Goal: Task Accomplishment & Management: Complete application form

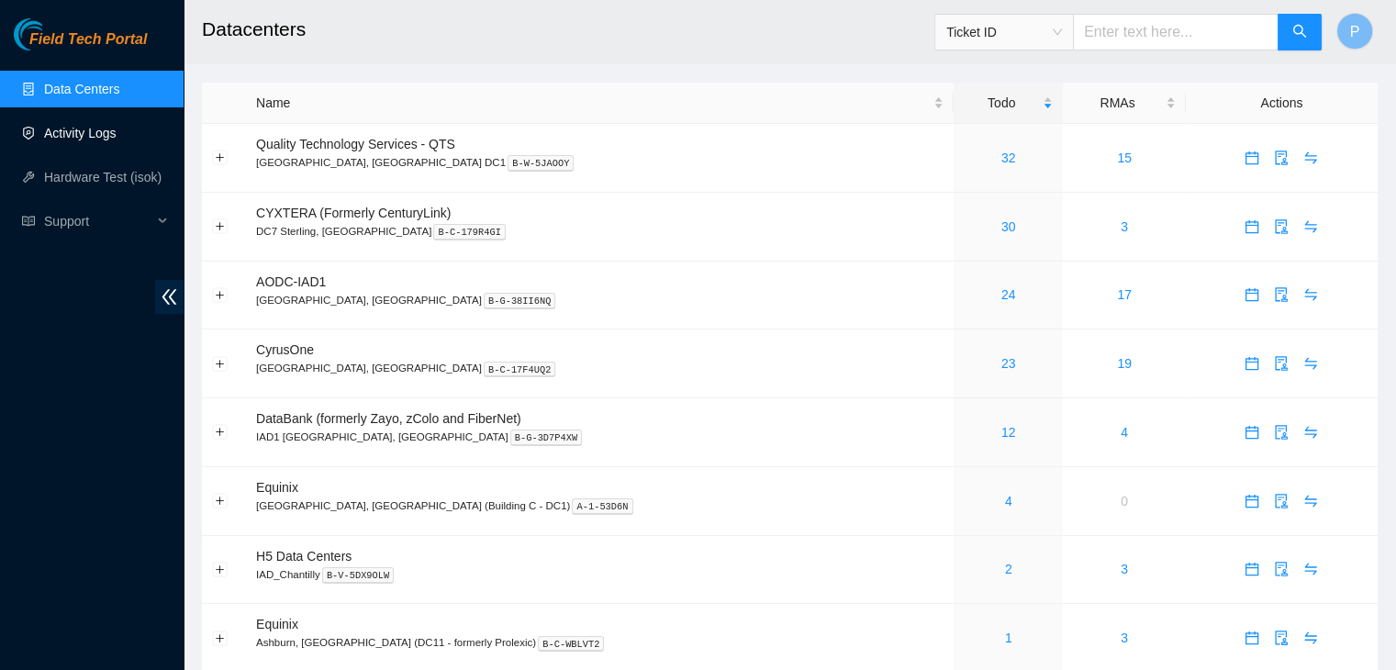
click at [107, 140] on link "Activity Logs" at bounding box center [80, 133] width 73 height 15
click at [74, 509] on div "Field Tech Portal Data Centers Activity Logs Hardware Test (isok) Support" at bounding box center [92, 344] width 184 height 652
click at [1002, 154] on link "30" at bounding box center [1009, 158] width 15 height 15
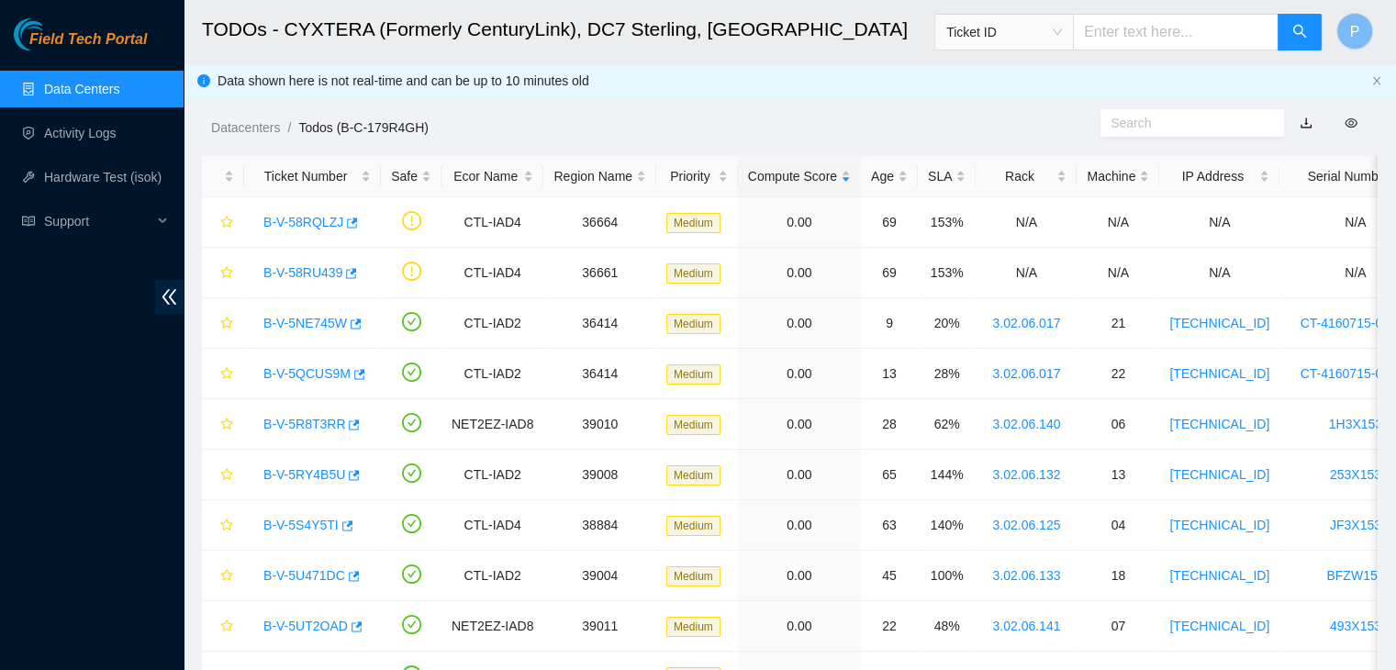
click at [107, 82] on link "Data Centers" at bounding box center [81, 89] width 75 height 15
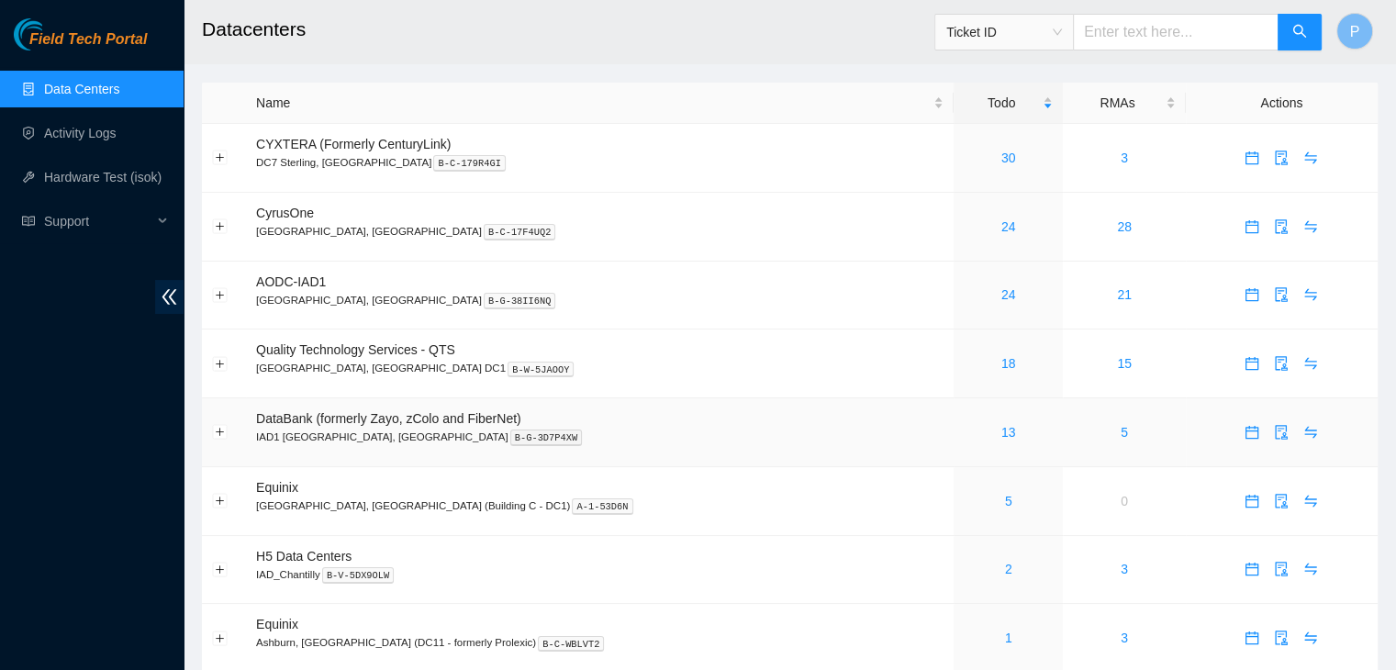
click at [206, 453] on td at bounding box center [224, 432] width 44 height 69
drag, startPoint x: 206, startPoint y: 453, endPoint x: 91, endPoint y: 134, distance: 338.6
click at [91, 134] on link "Activity Logs" at bounding box center [80, 133] width 73 height 15
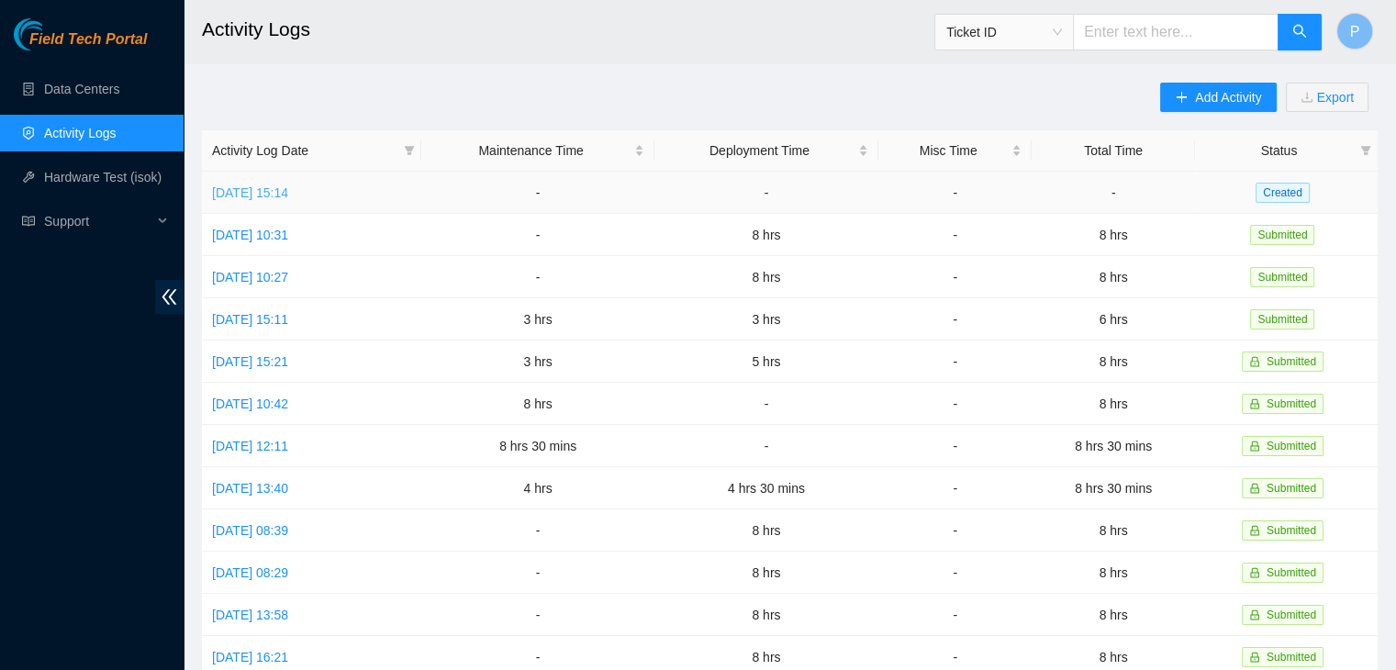
click at [288, 193] on link "[DATE] 15:14" at bounding box center [250, 192] width 76 height 15
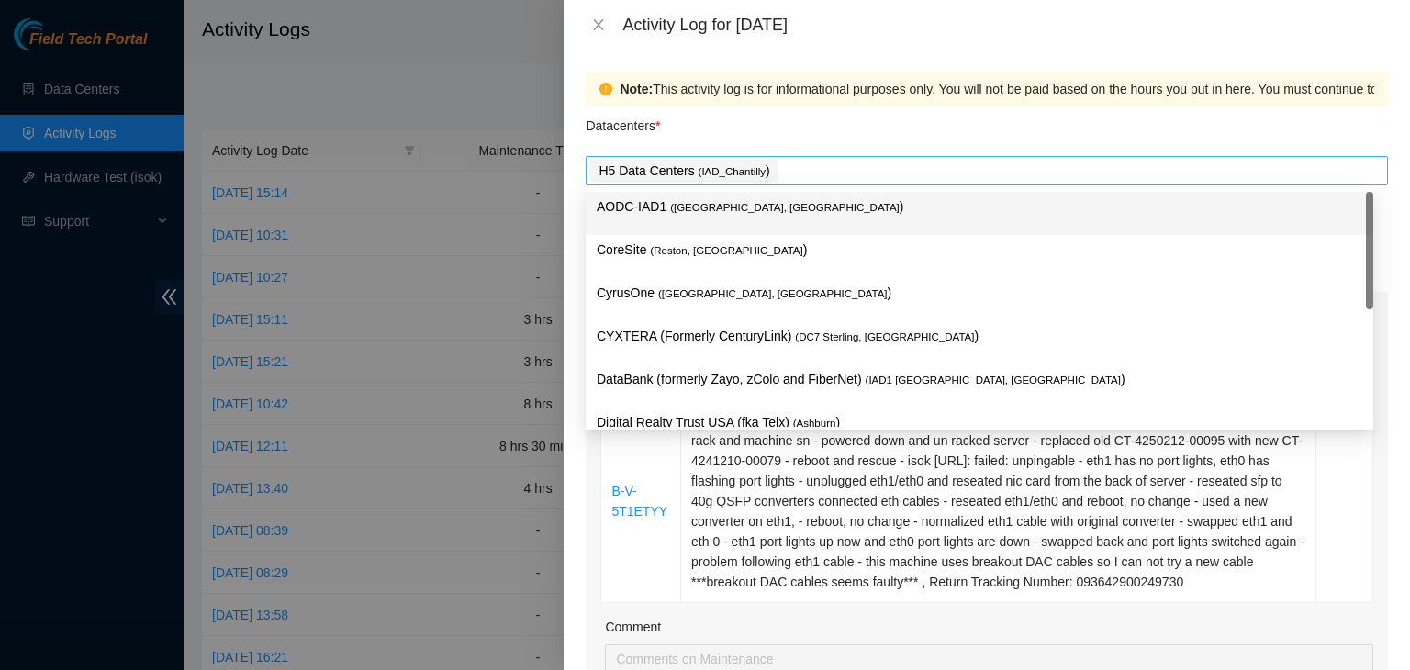
click at [861, 166] on div "H5 Data Centers ( IAD_Chantilly )" at bounding box center [986, 171] width 793 height 26
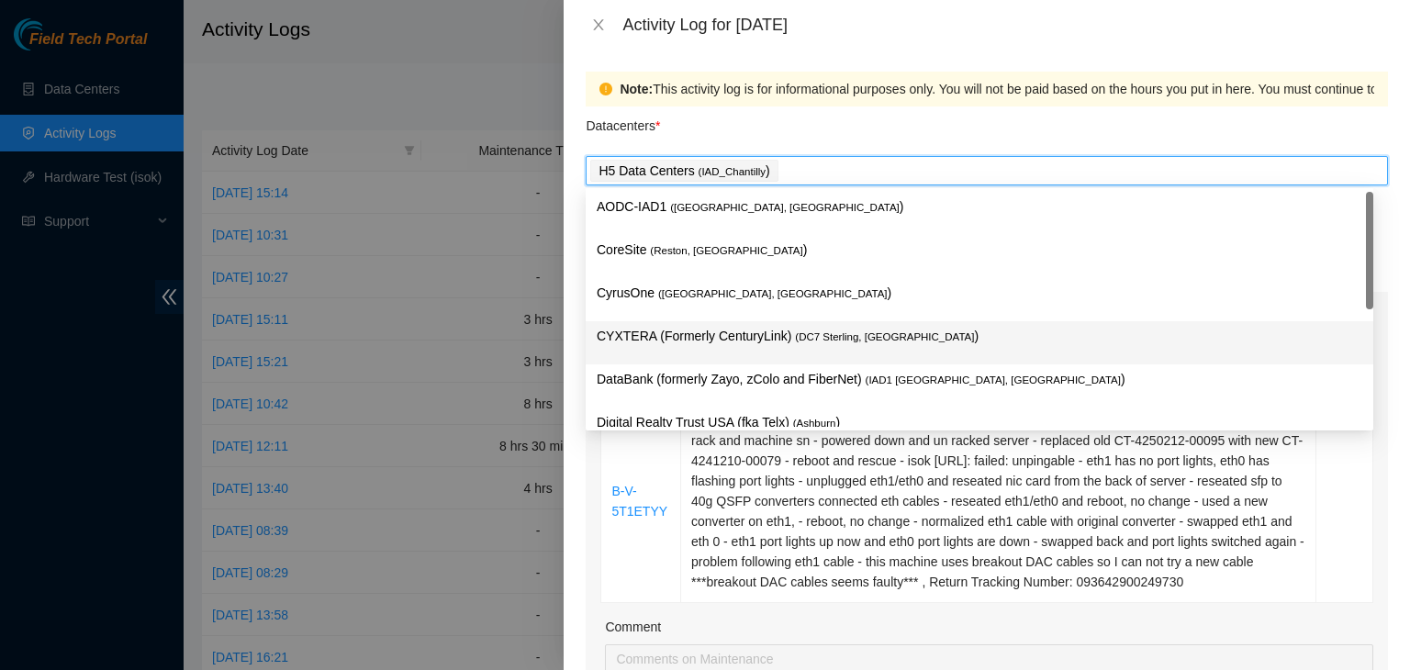
click at [748, 351] on div "CYXTERA (Formerly CenturyLink) ( DC7 Sterling, VA )" at bounding box center [980, 343] width 766 height 34
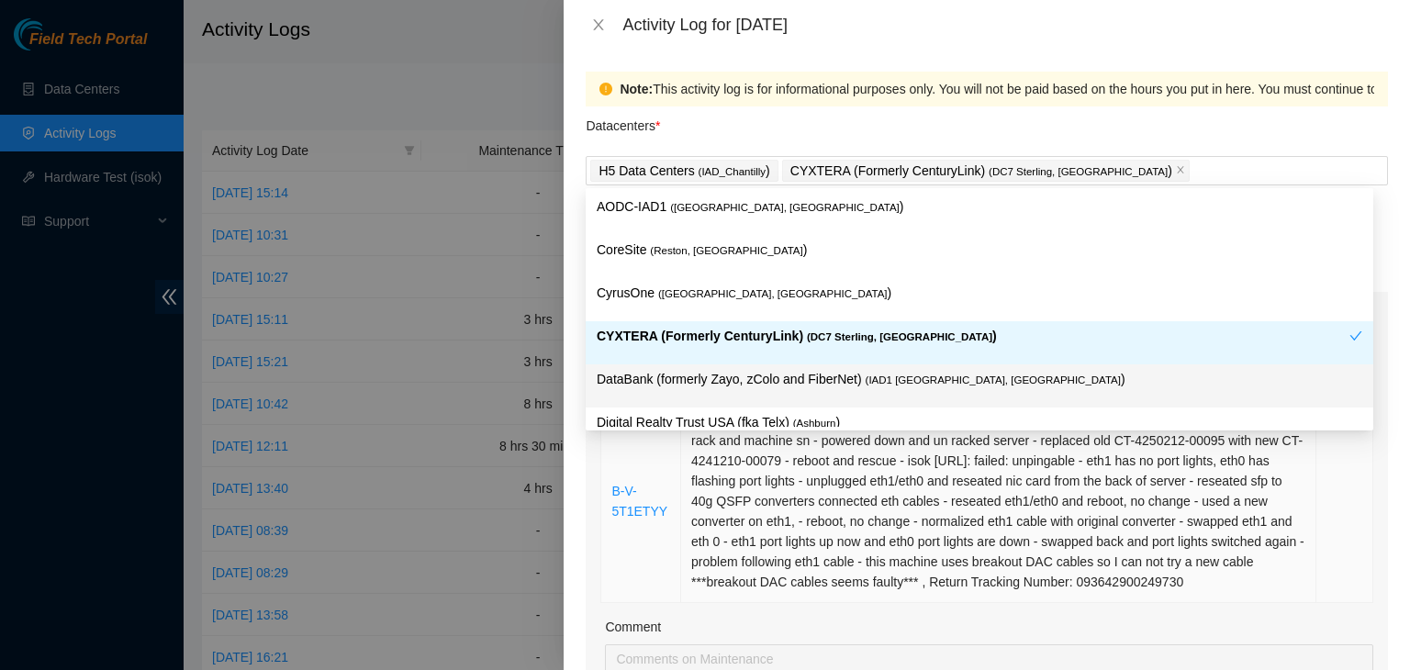
click at [712, 541] on td "Resolution: Rebooted, Rescued, Replaced Machine, Other, Reseated components, Co…" at bounding box center [998, 501] width 635 height 203
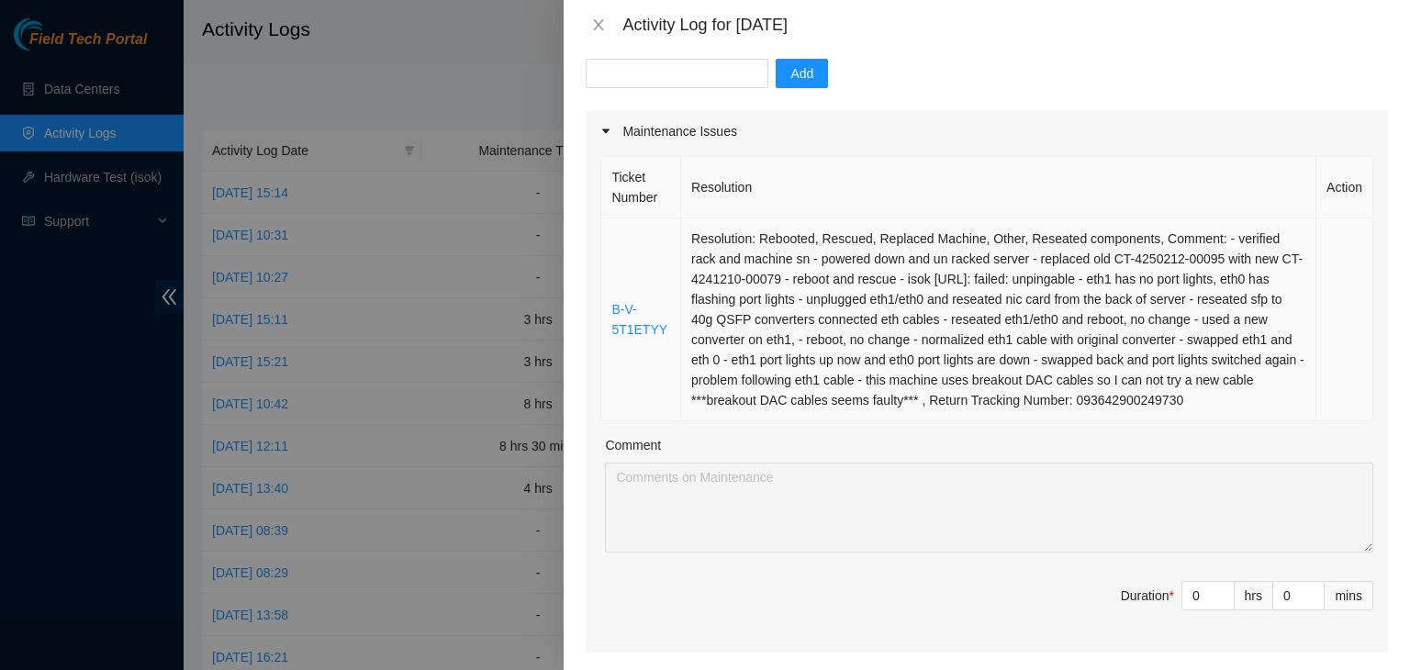
scroll to position [241, 0]
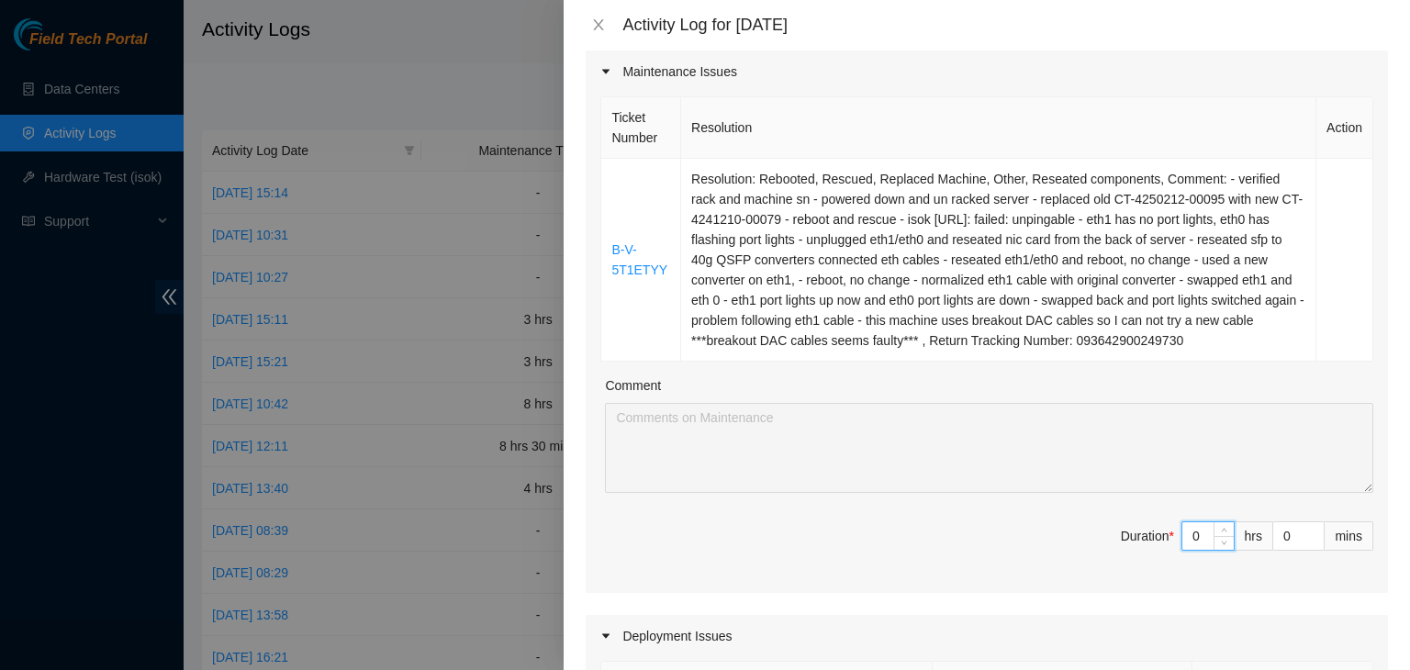
click at [1192, 537] on input "0" at bounding box center [1207, 536] width 51 height 28
type input "02"
type input "2"
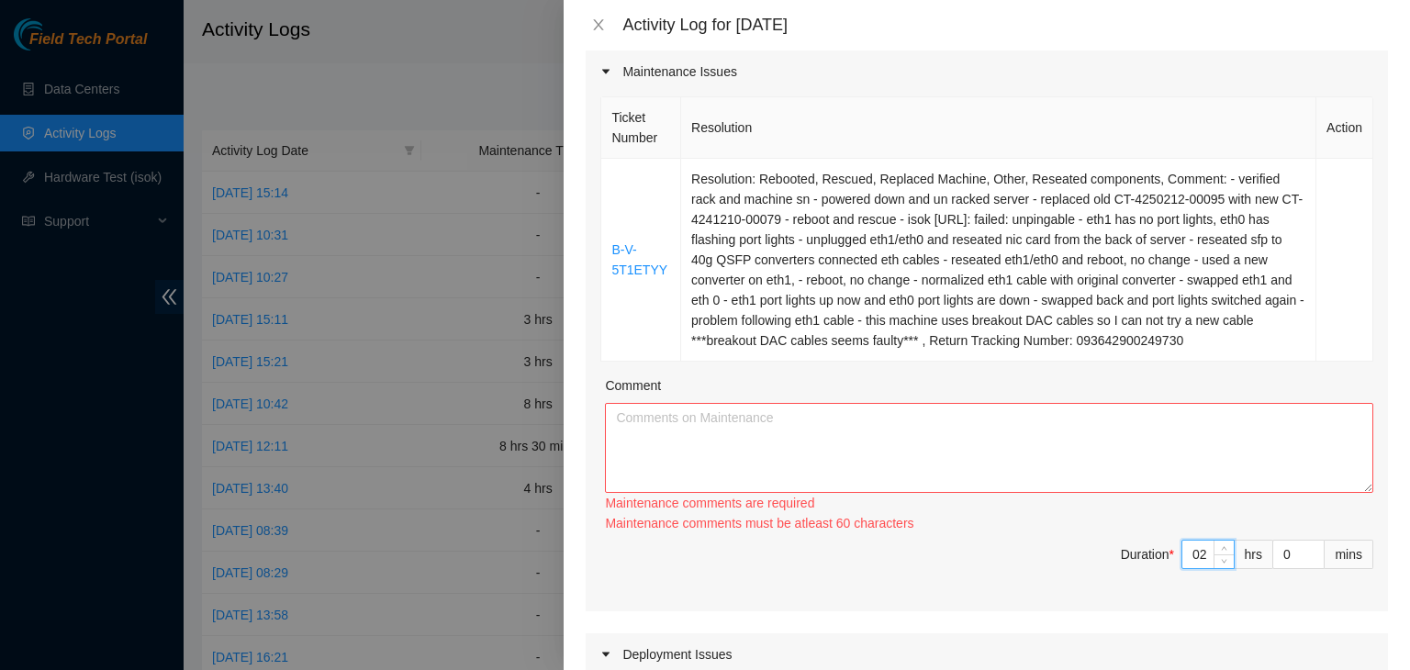
type input "2"
click at [1036, 607] on div "Ticket Number Resolution Action B-V-5T1ETYY Resolution: Rebooted, Rescued, Repl…" at bounding box center [987, 352] width 802 height 519
click at [1192, 550] on input "2" at bounding box center [1207, 555] width 51 height 28
type input "0"
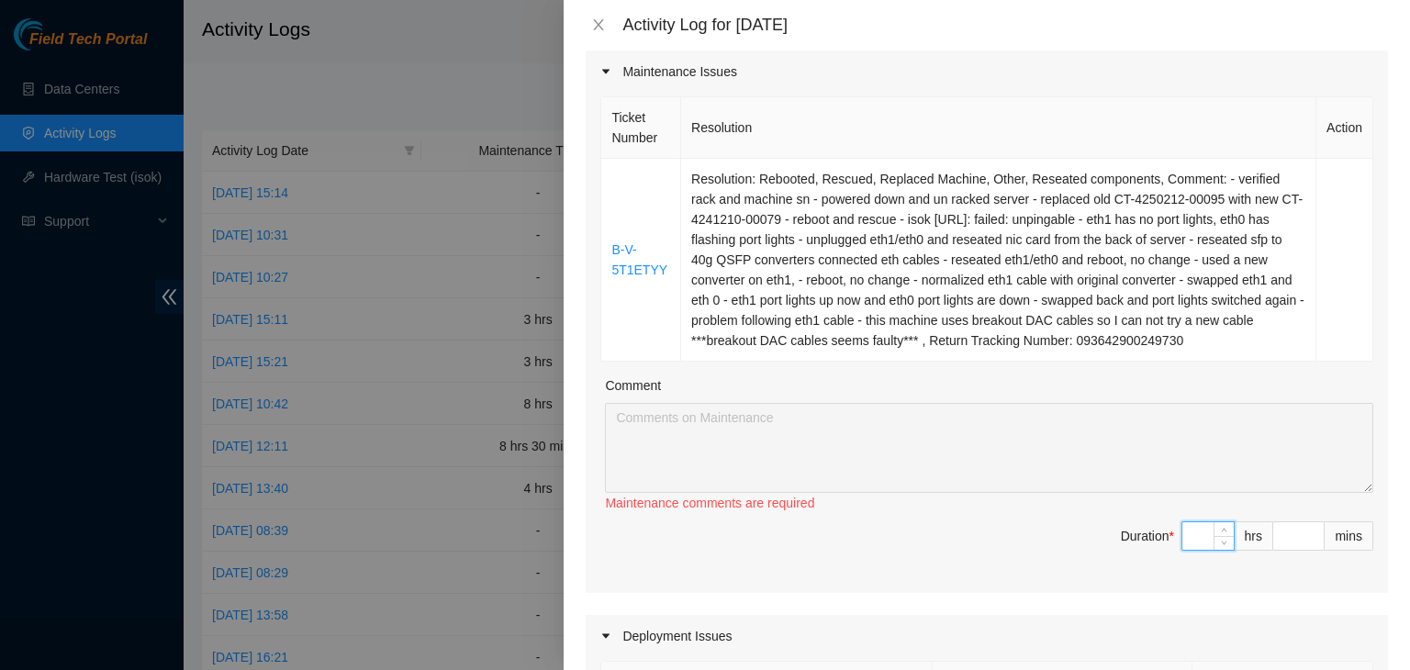
type input "5"
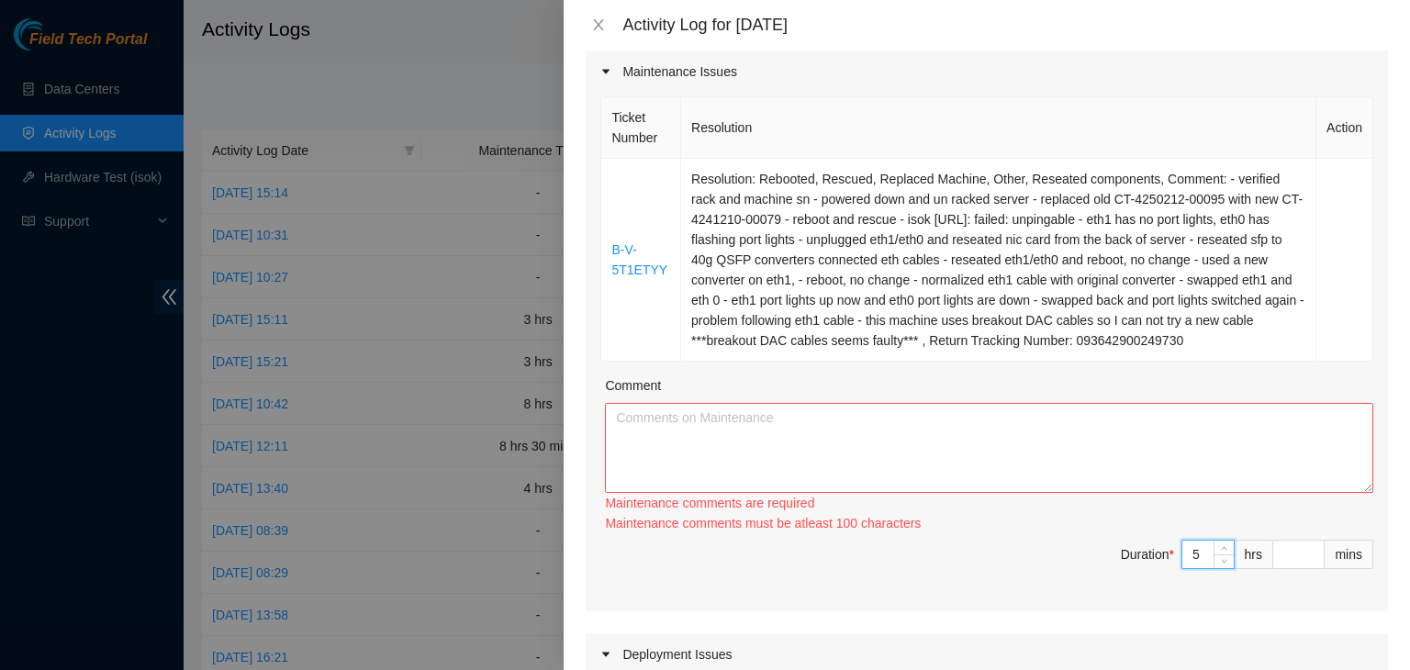
type input "0"
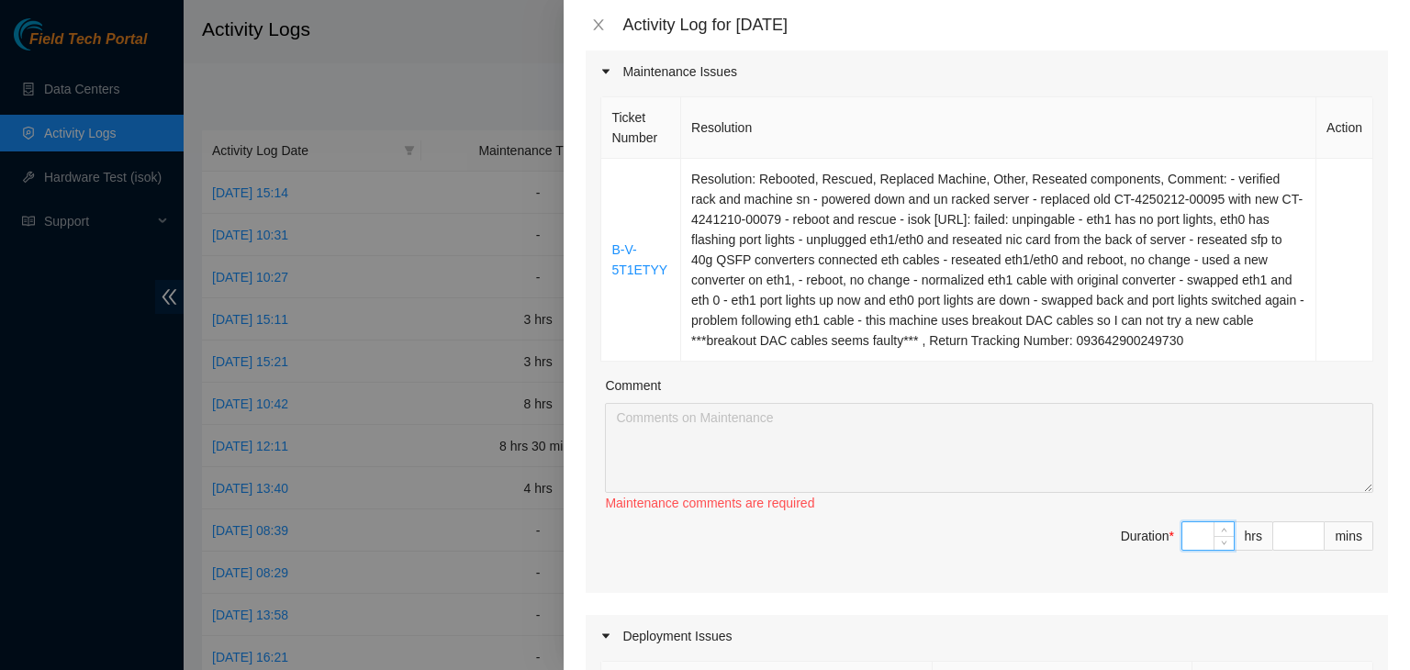
type input "4"
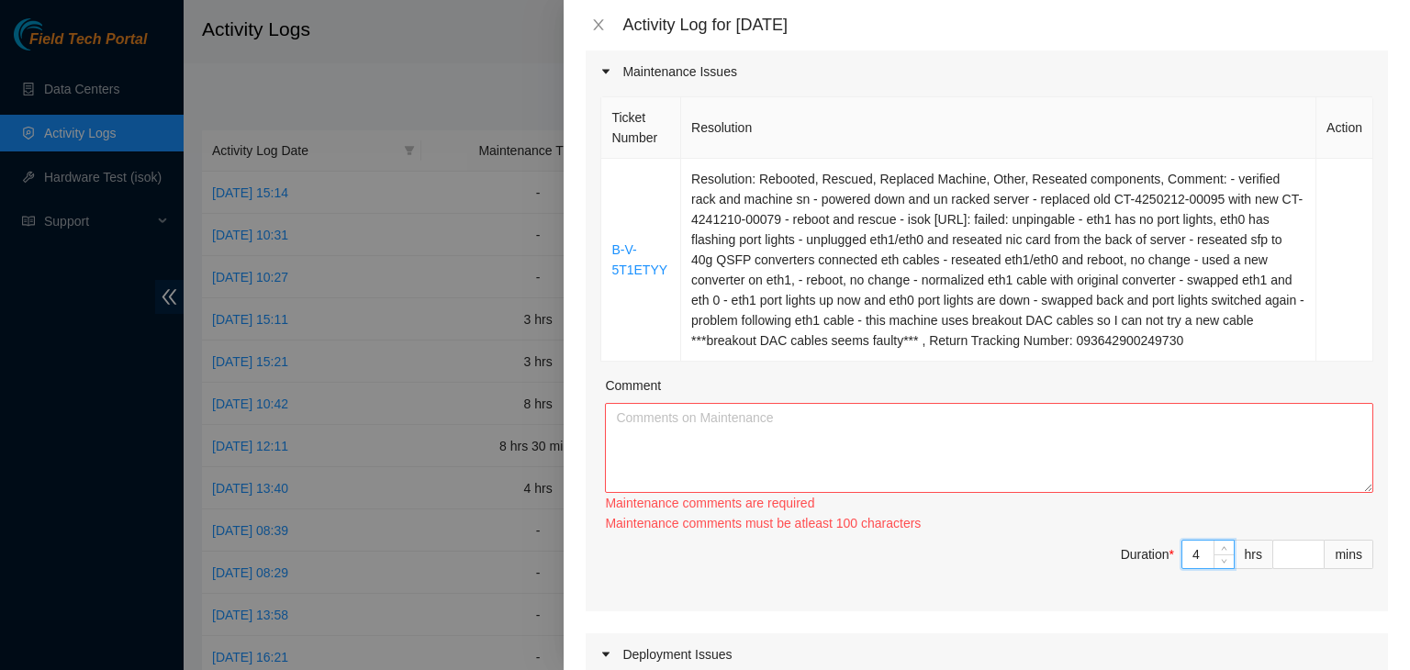
type input "4"
type input "3"
type input "30"
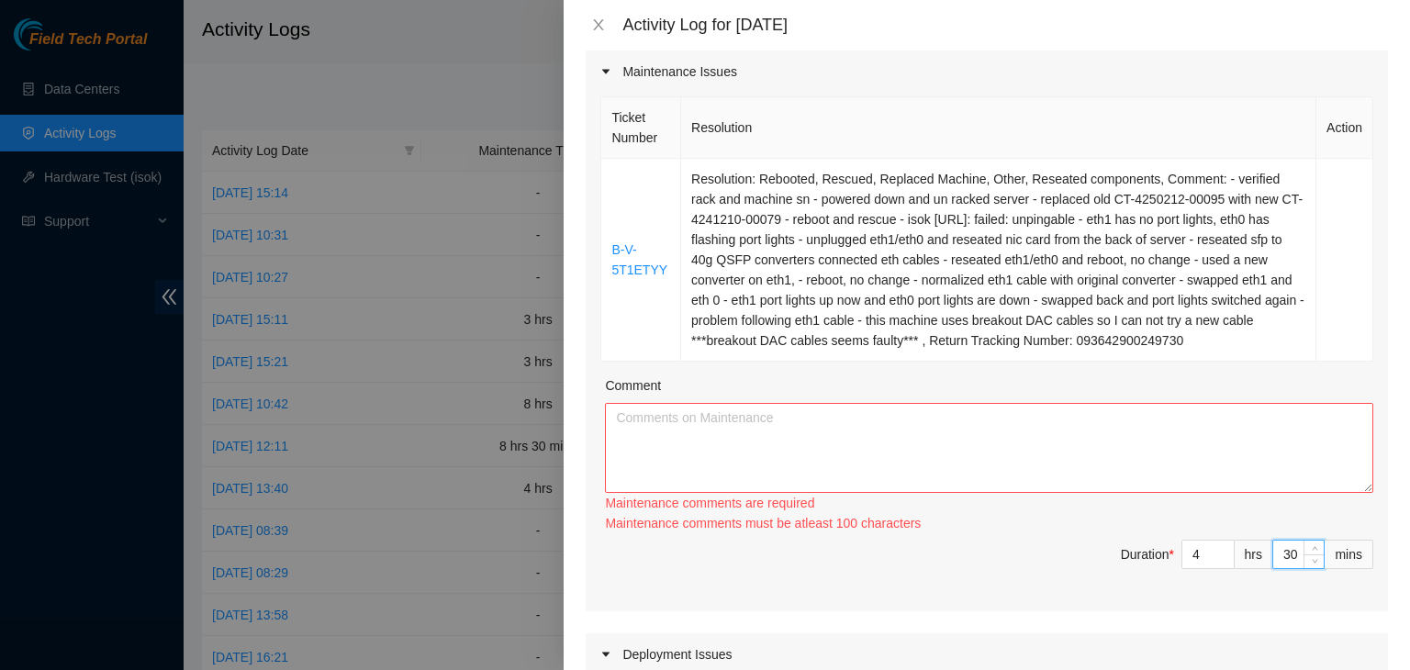
type input "30"
click at [986, 628] on div "Maintenance Issues Ticket Number Resolution Action B-V-5T1ETYY Resolution: Rebo…" at bounding box center [987, 661] width 802 height 1223
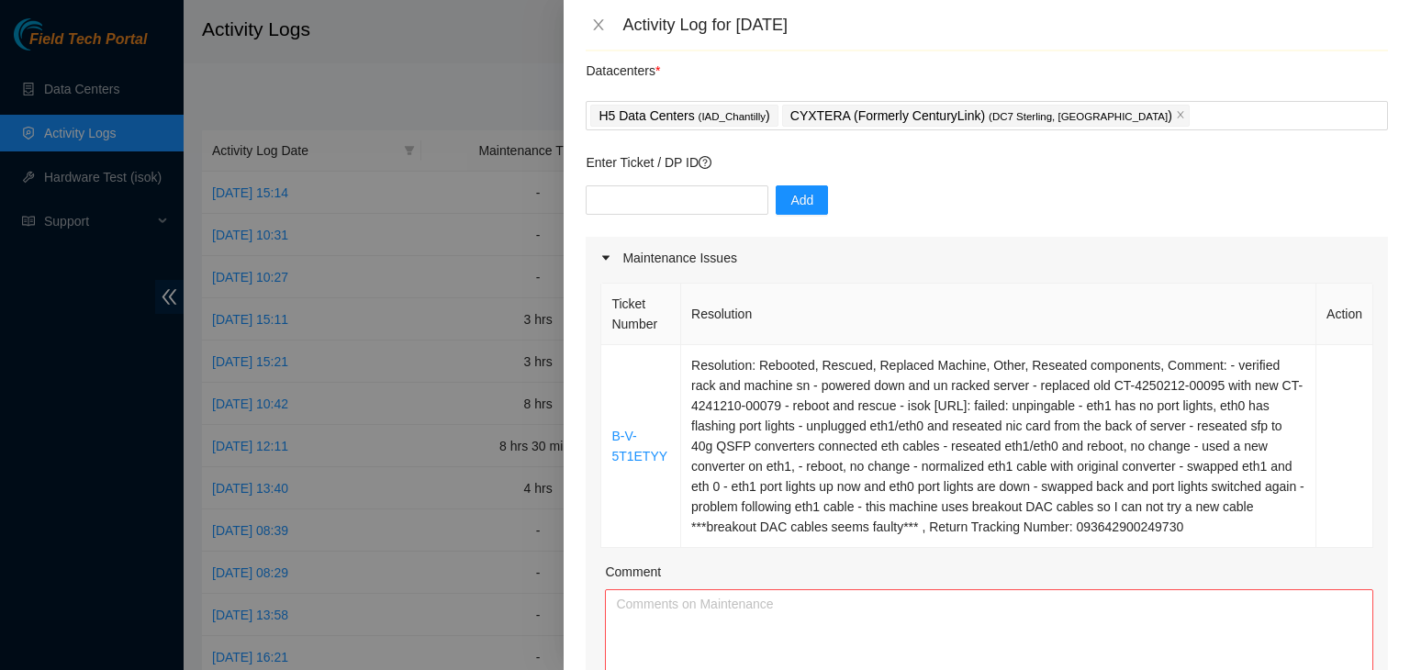
scroll to position [0, 0]
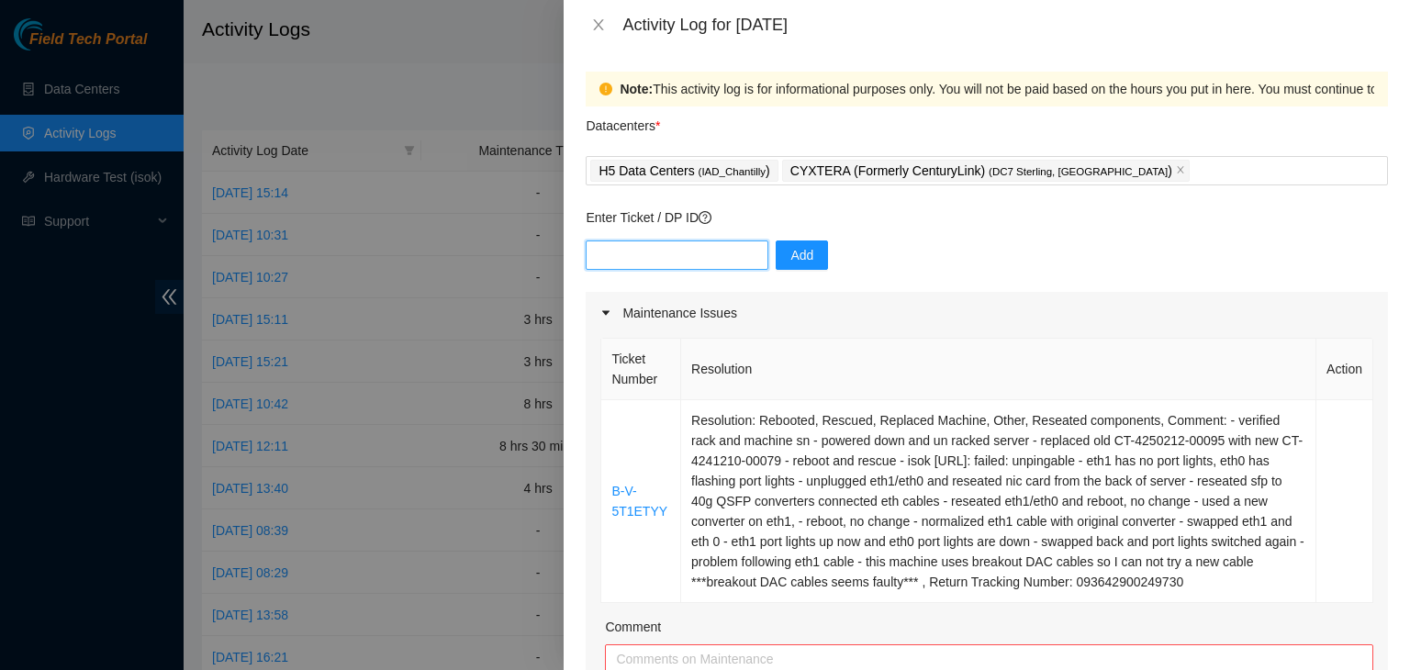
click at [682, 246] on input "text" at bounding box center [677, 255] width 183 height 29
click at [687, 258] on input "text" at bounding box center [677, 255] width 183 height 29
paste input "B-V-5W97MLE"
type input "B-V-5W97MLE"
click at [776, 256] on button "Add" at bounding box center [802, 255] width 52 height 29
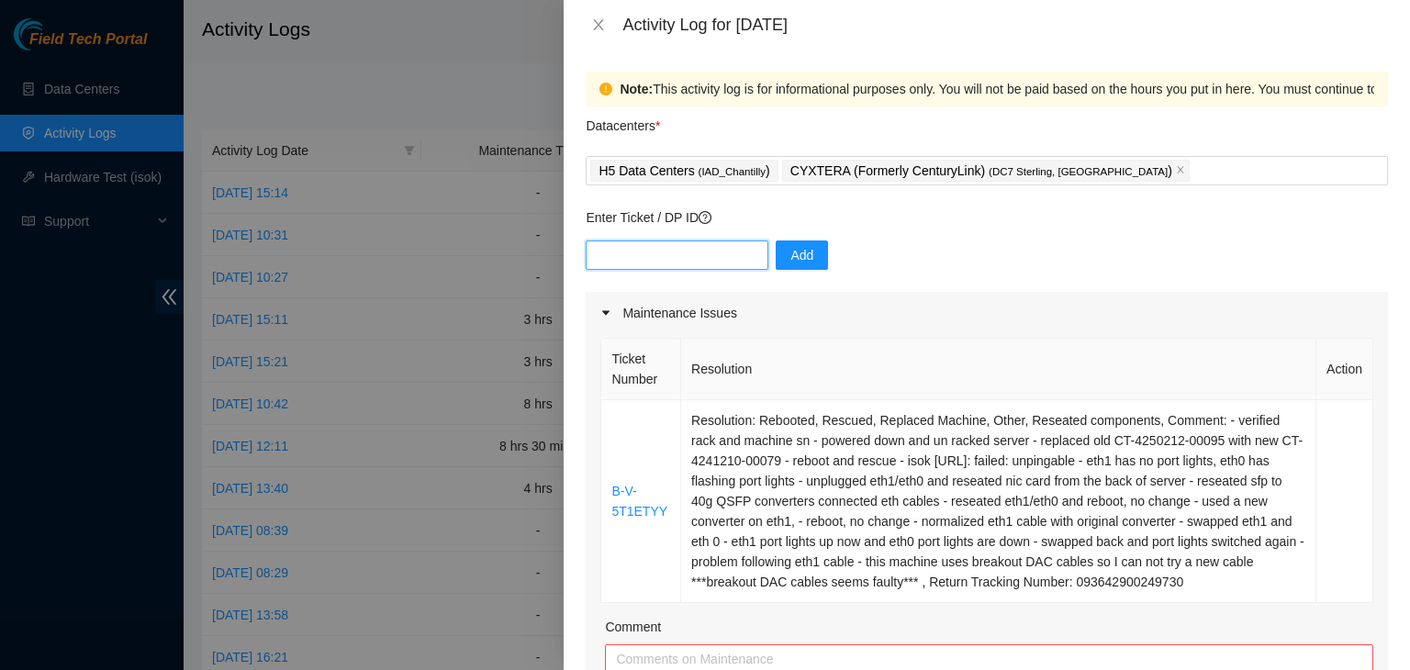
click at [671, 241] on input "text" at bounding box center [677, 255] width 183 height 29
paste input "DP82711"
type input "DP82711"
click at [800, 254] on button "Add" at bounding box center [802, 255] width 52 height 29
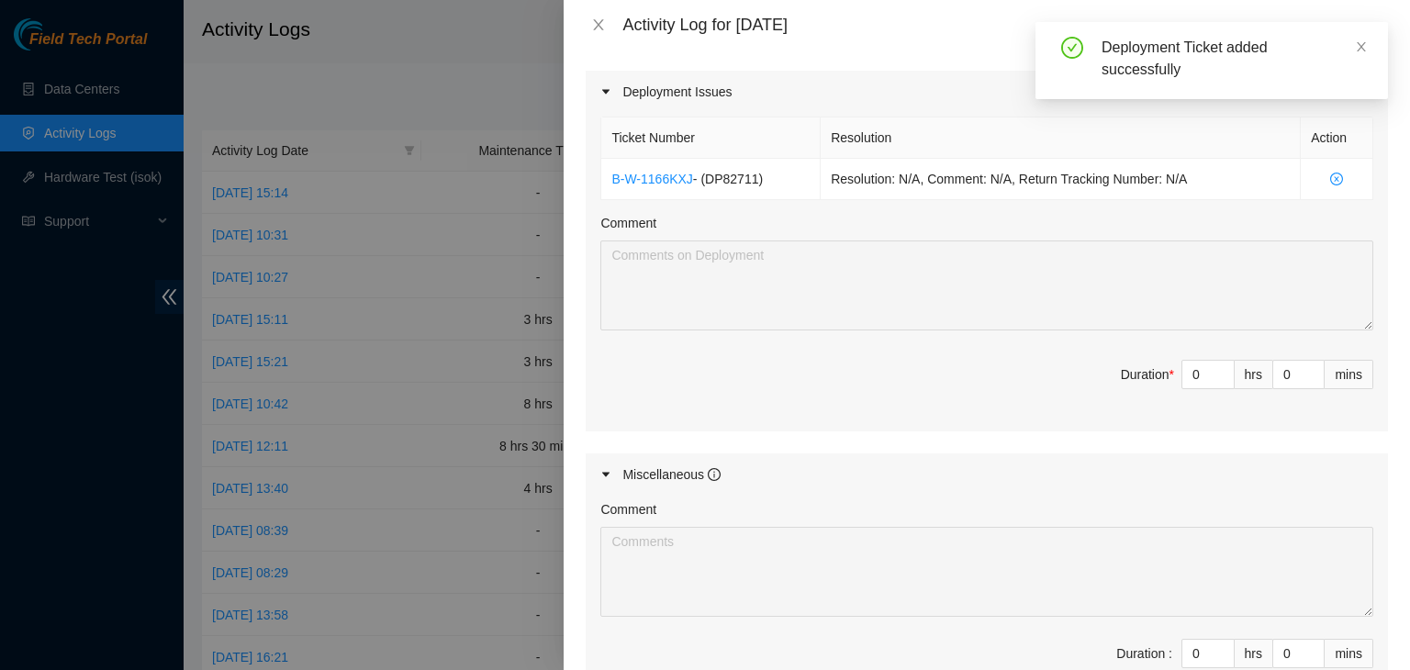
scroll to position [804, 0]
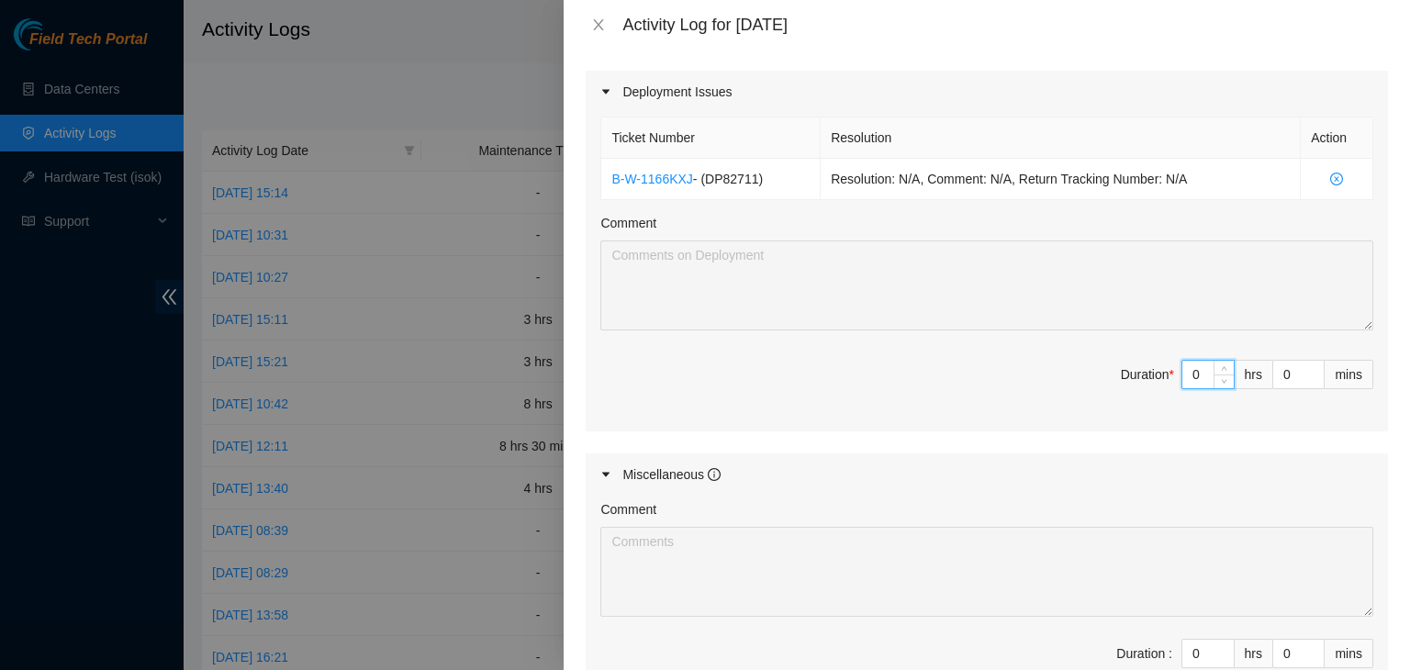
drag, startPoint x: 1189, startPoint y: 360, endPoint x: 1193, endPoint y: 379, distance: 19.8
click at [1193, 379] on input "0" at bounding box center [1207, 375] width 51 height 28
type input "03"
type input "7"
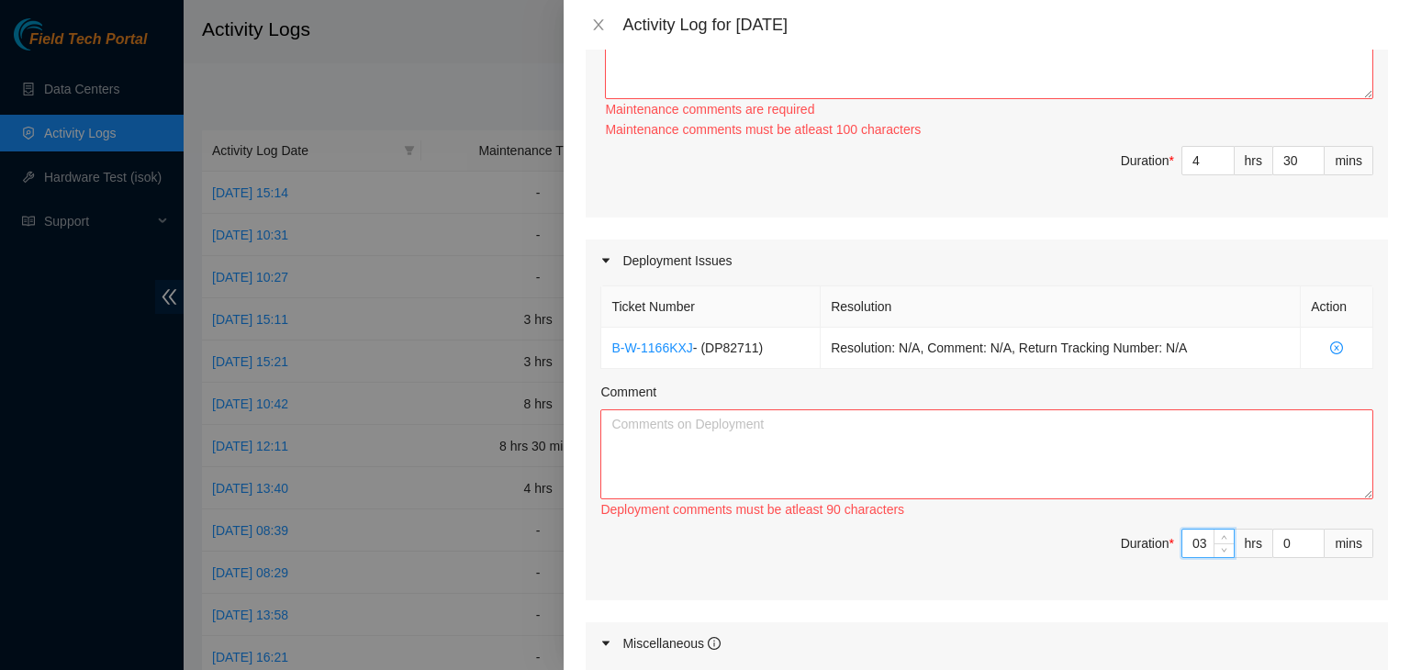
scroll to position [633, 0]
type input "3"
click at [1281, 162] on input "30" at bounding box center [1298, 163] width 50 height 28
type input "3"
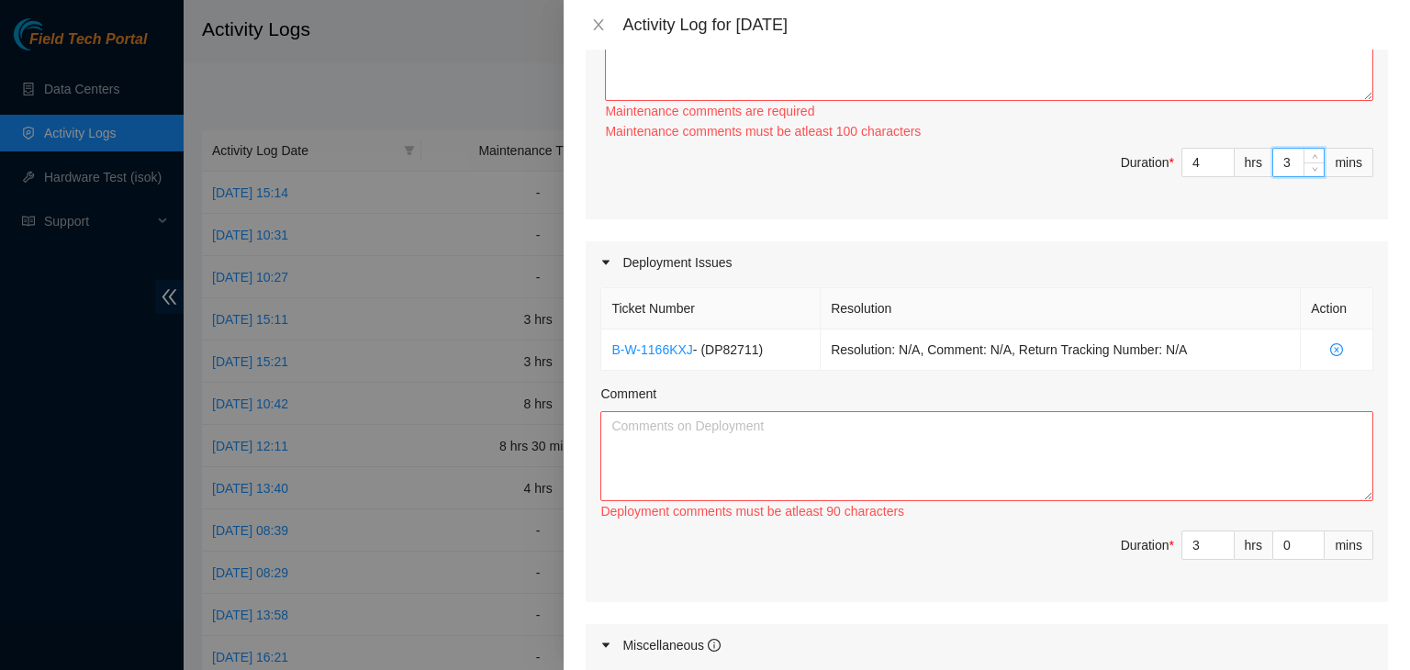
type input "0"
click at [1012, 276] on div "Deployment Issues" at bounding box center [987, 262] width 802 height 42
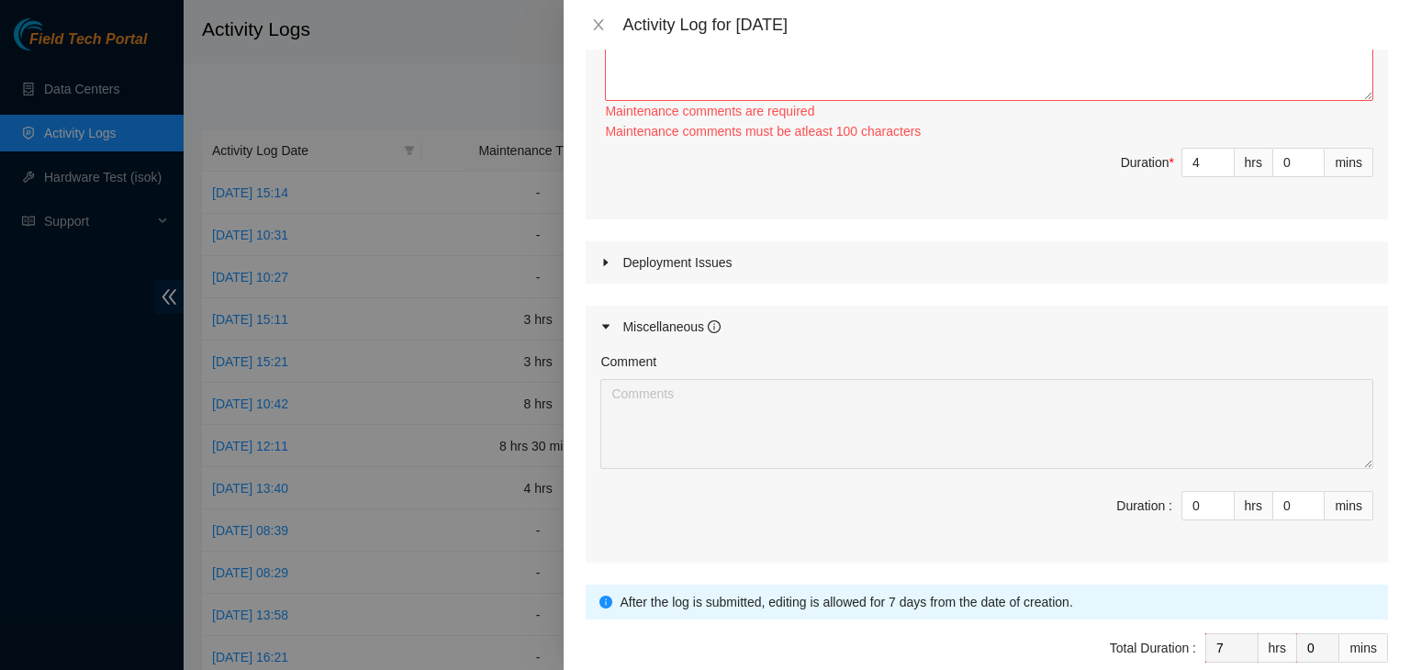
click at [1012, 276] on div "Deployment Issues" at bounding box center [987, 262] width 802 height 42
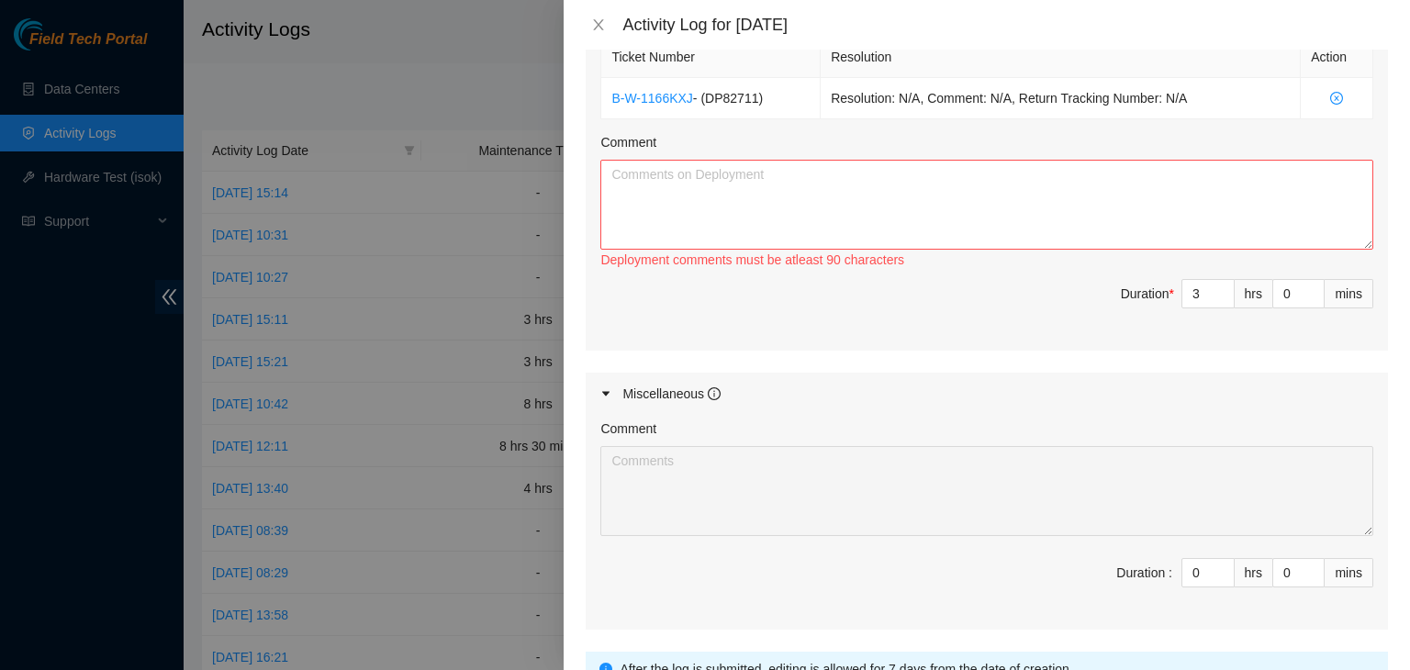
scroll to position [799, 0]
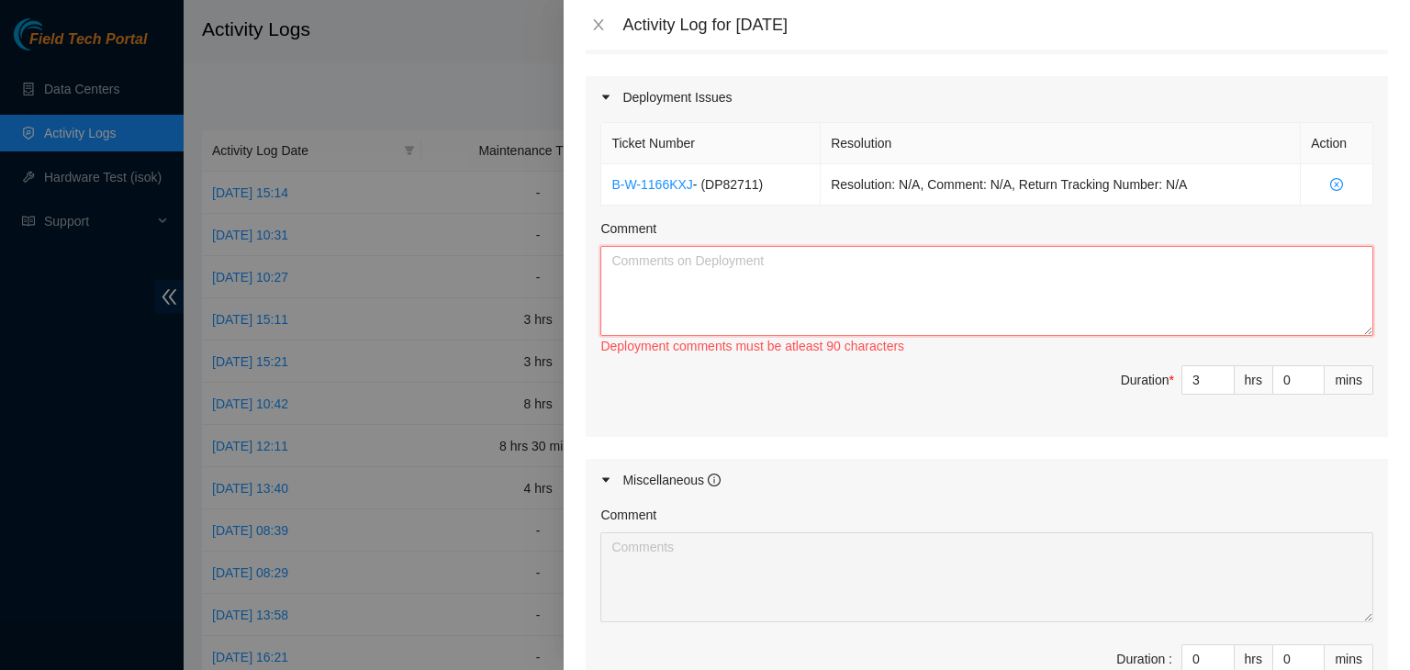
click at [1012, 276] on textarea "Comment" at bounding box center [986, 291] width 773 height 90
paste textarea "DP82711"
paste textarea "Pickup request - RMA B-V-5W97MLE - CYXTERA"
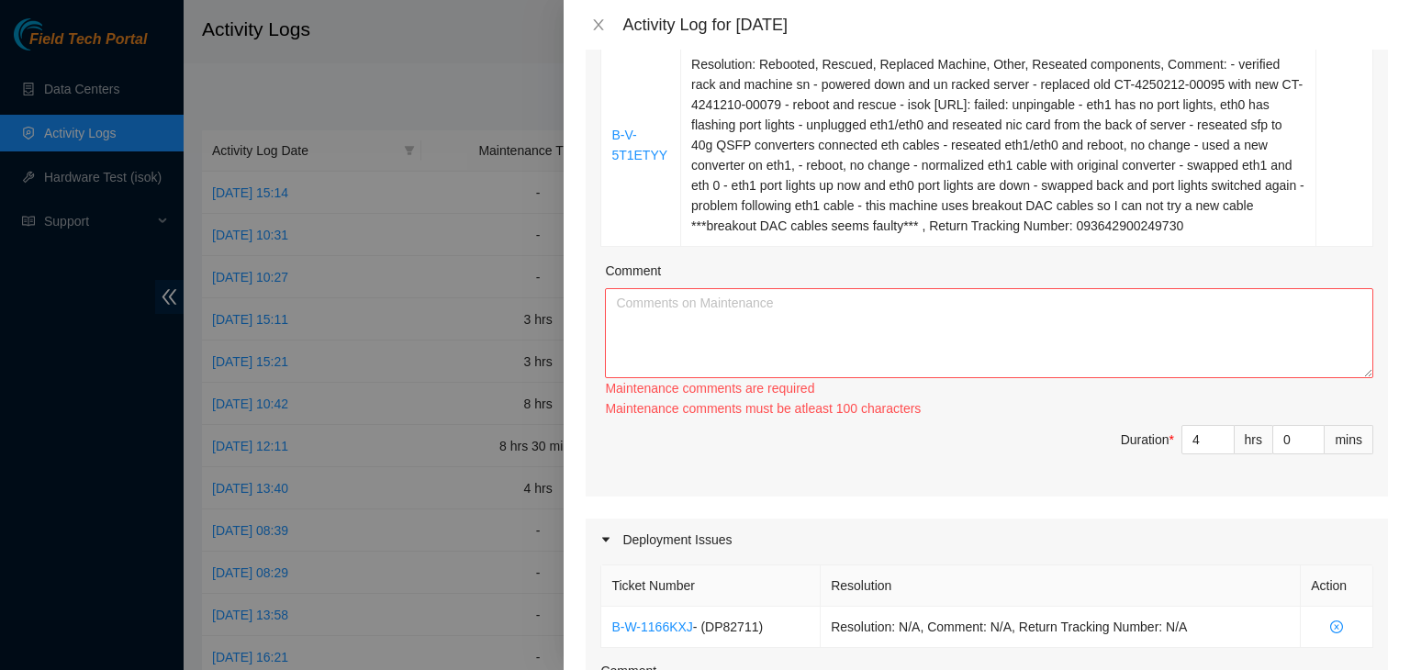
scroll to position [350, 0]
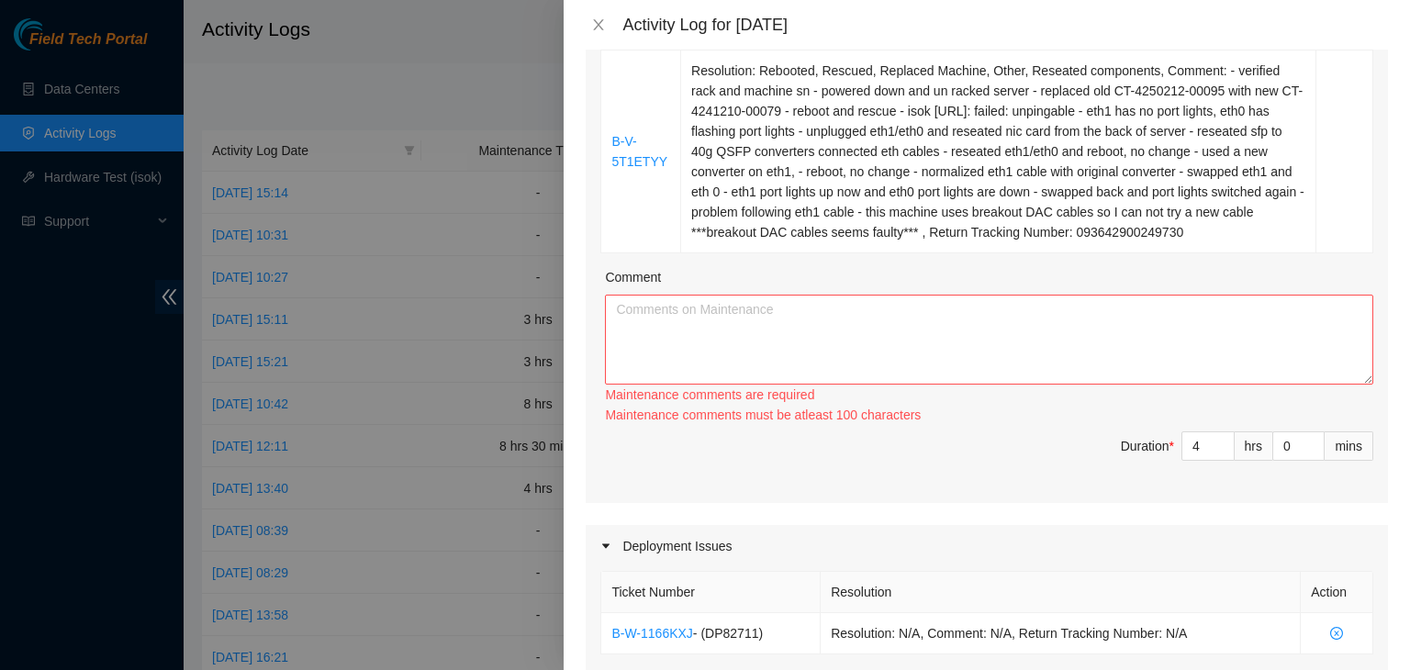
type textarea "DP82711 - drove to dc7 to print label for faulty psu --------------------------…"
click at [684, 301] on textarea "Comment" at bounding box center [989, 340] width 768 height 90
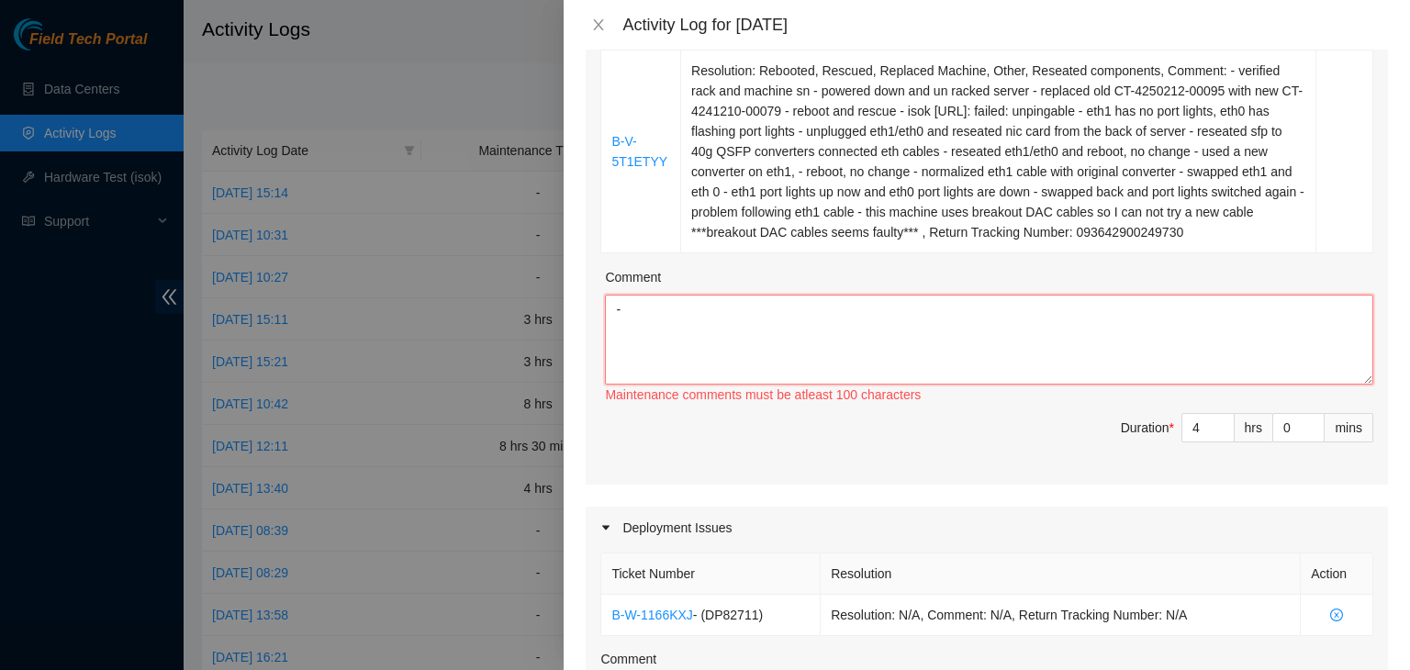
type textarea "-"
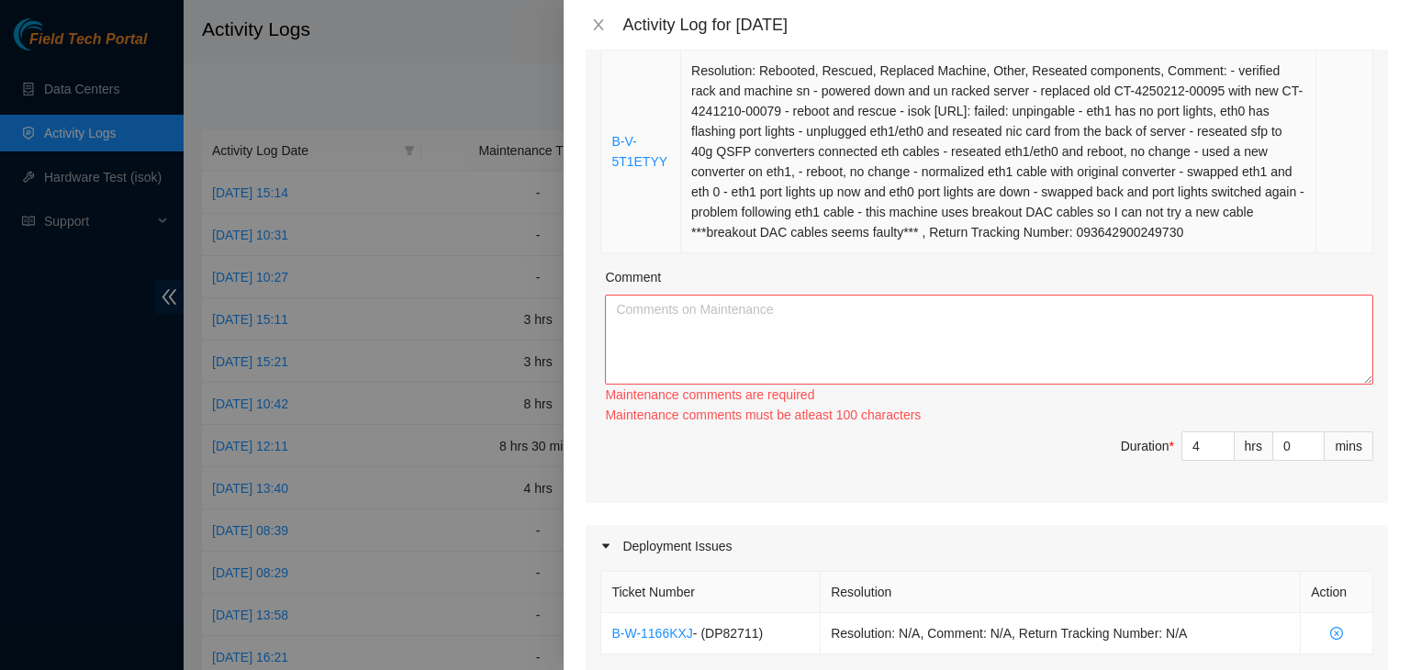
drag, startPoint x: 1171, startPoint y: 234, endPoint x: 688, endPoint y: 73, distance: 509.2
click at [688, 73] on td "Resolution: Rebooted, Rescued, Replaced Machine, Other, Reseated components, Co…" at bounding box center [998, 151] width 635 height 203
copy td "esolution: Rebooted, Rescued, Replaced Machine, Other, Reseated components, Com…"
click at [663, 330] on textarea "Comment" at bounding box center [989, 340] width 768 height 90
paste textarea "esolution: Rebooted, Rescued, Replaced Machine, Other, Reseated components, Com…"
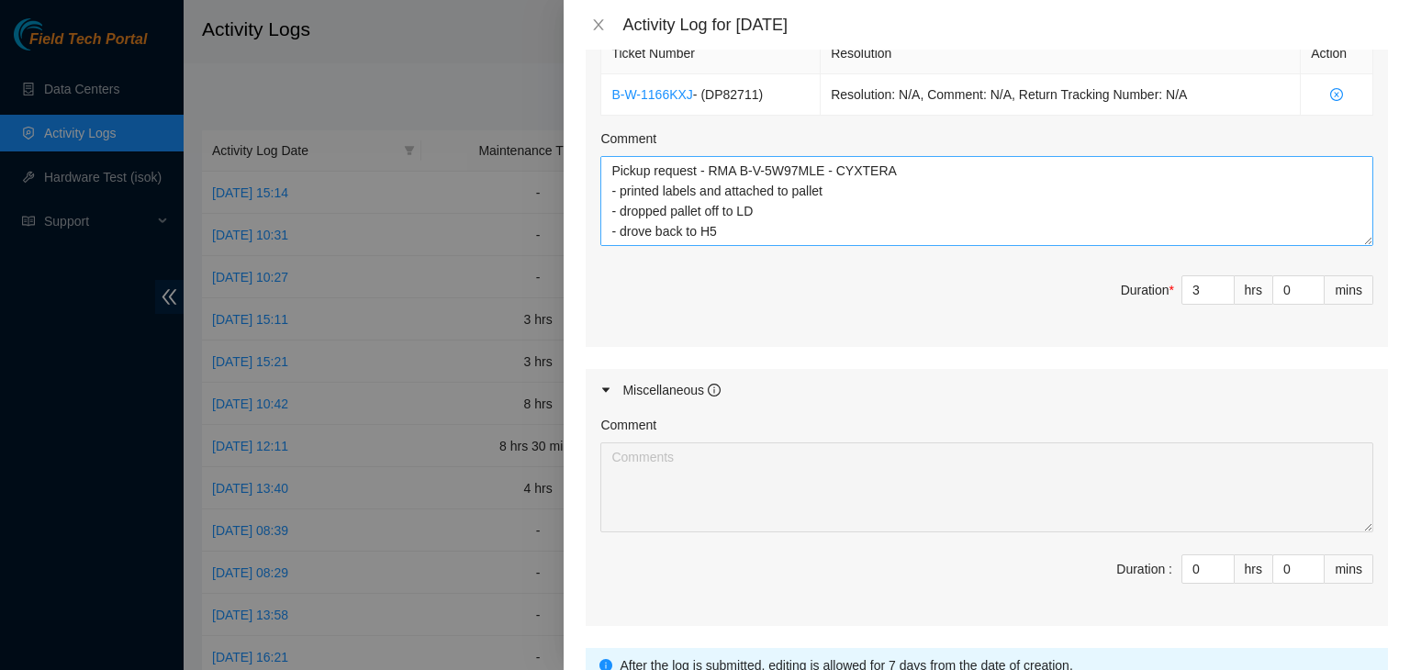
scroll to position [870, 0]
type textarea "esolution: Rebooted, Rescued, Replaced Machine, Other, Reseated components, Com…"
click at [724, 234] on textarea "DP82711 - drove to dc7 to print label for faulty psu --------------------------…" at bounding box center [986, 201] width 773 height 90
type textarea "DP82711 - drove to dc7 to print label for faulty psu --------------------------…"
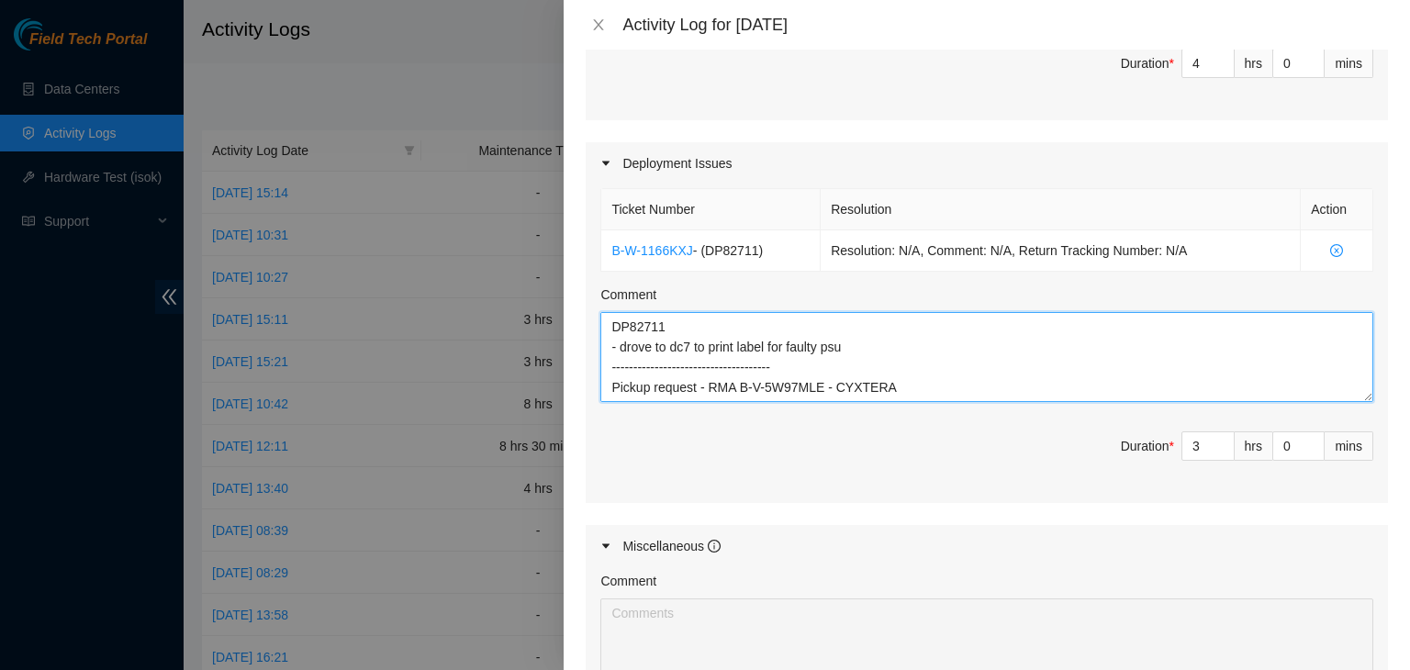
scroll to position [1021, 0]
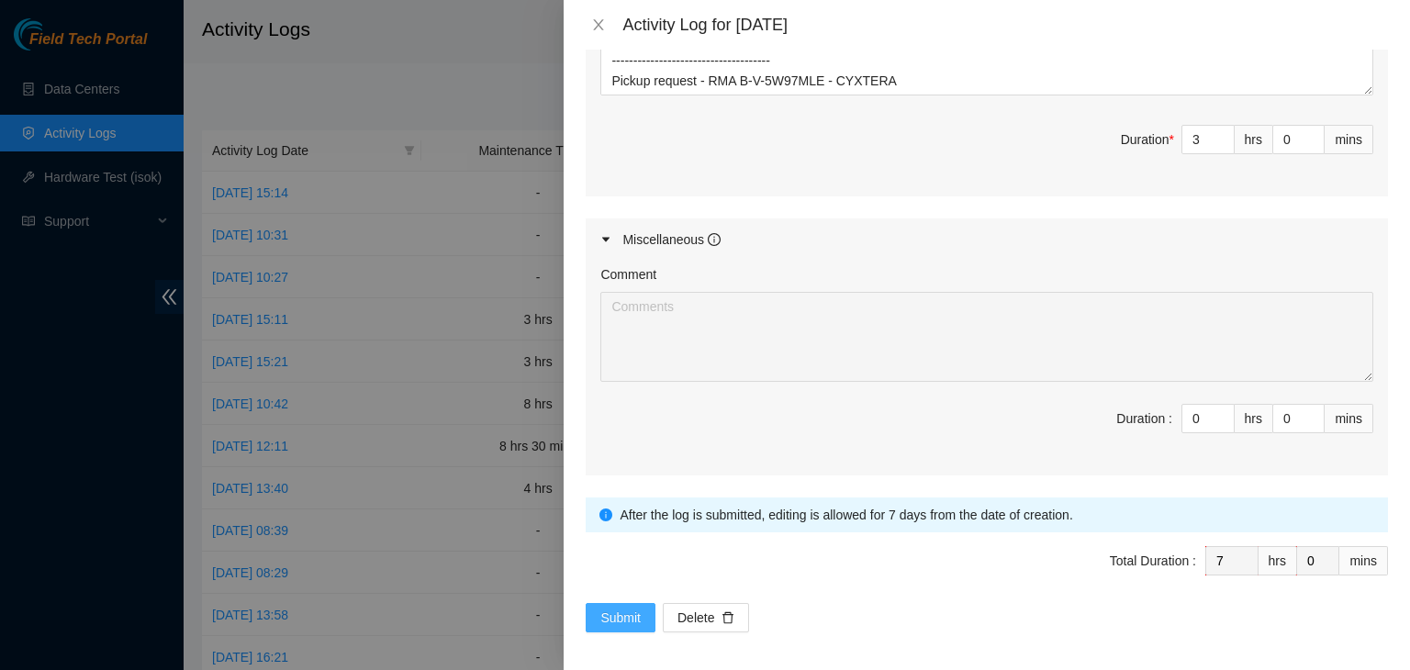
click at [599, 612] on button "Submit" at bounding box center [621, 617] width 70 height 29
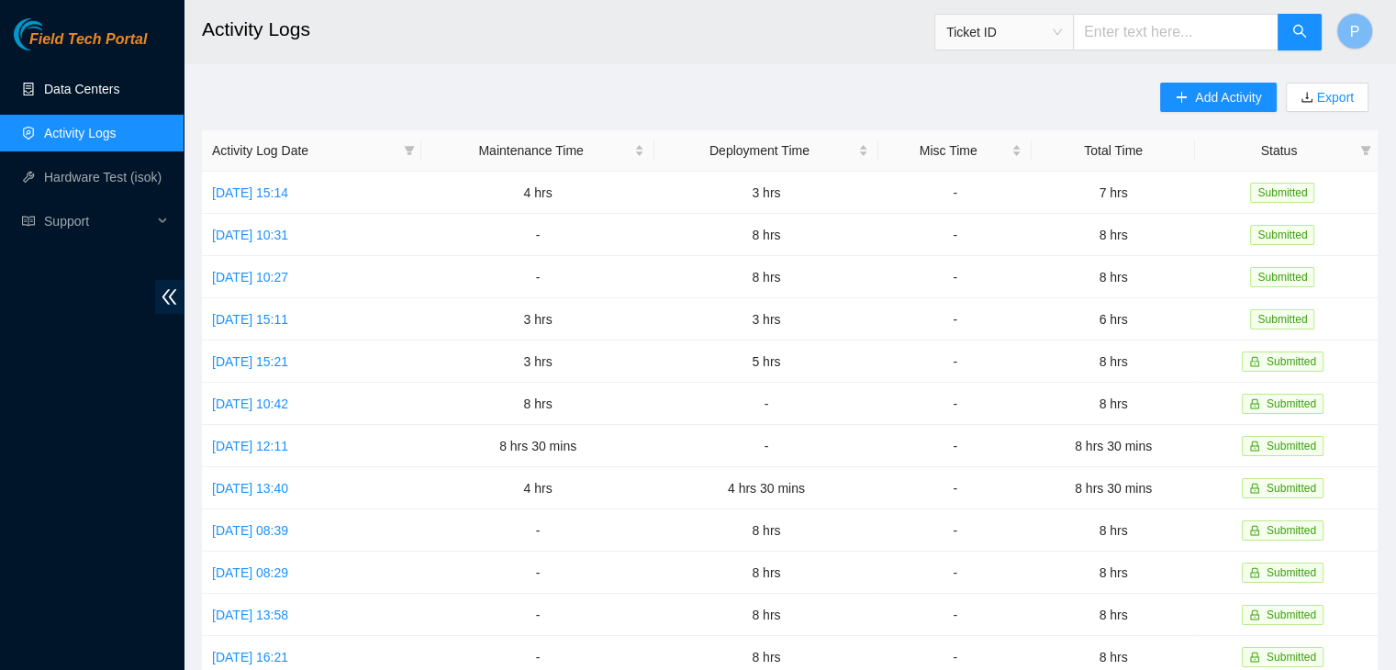
click at [103, 96] on link "Data Centers" at bounding box center [81, 89] width 75 height 15
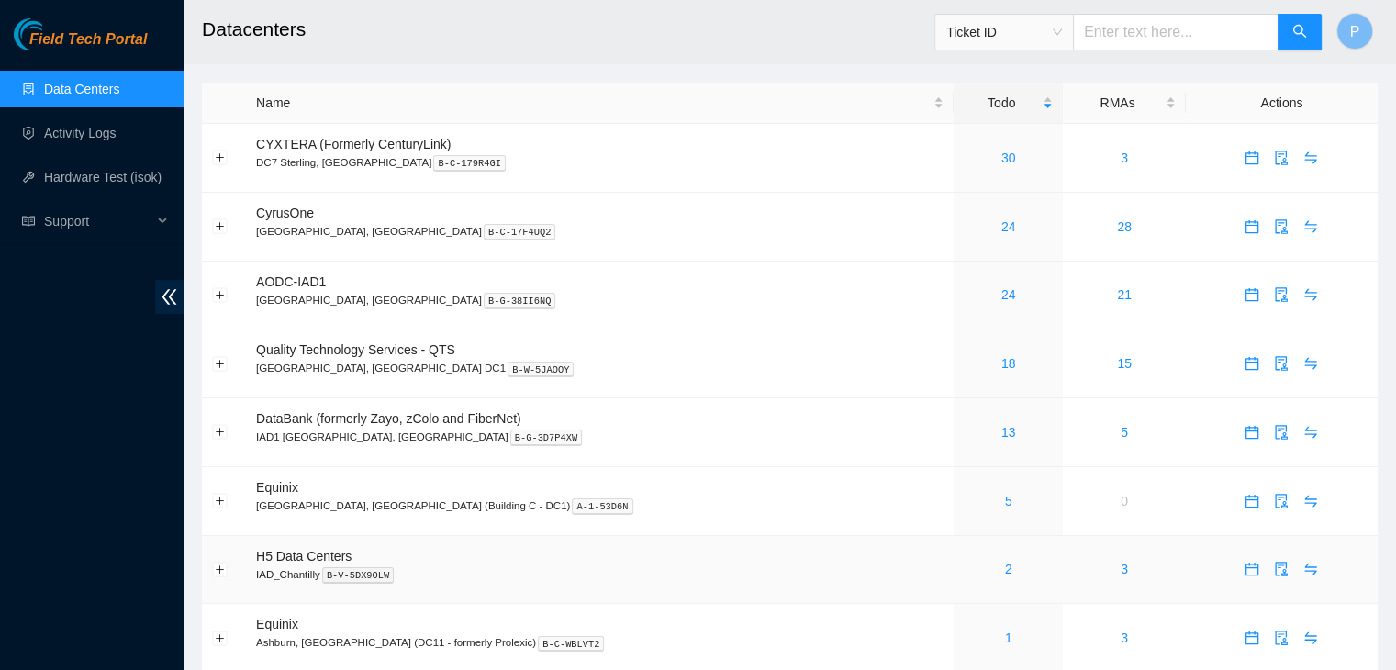
click at [964, 572] on div "2" at bounding box center [1008, 569] width 89 height 20
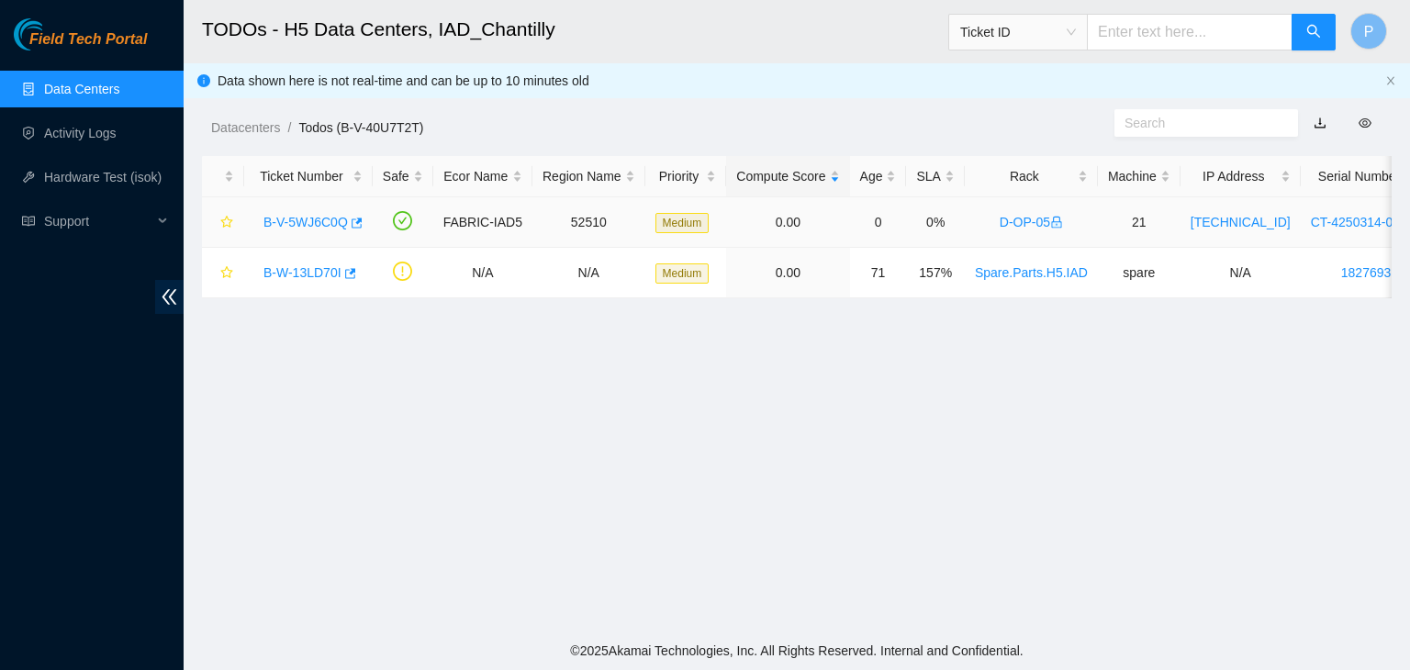
click at [315, 226] on link "B-V-5WJ6C0Q" at bounding box center [305, 222] width 84 height 15
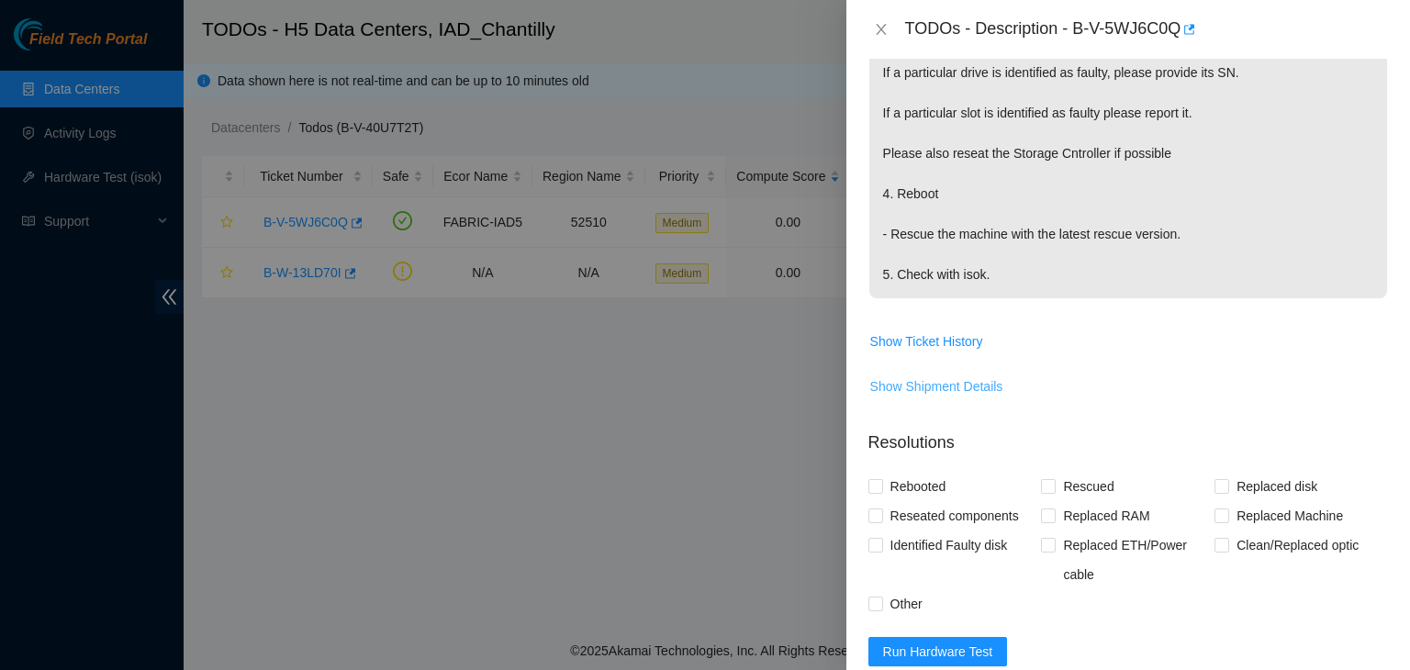
scroll to position [693, 0]
click at [931, 332] on span "Show Ticket History" at bounding box center [926, 342] width 113 height 20
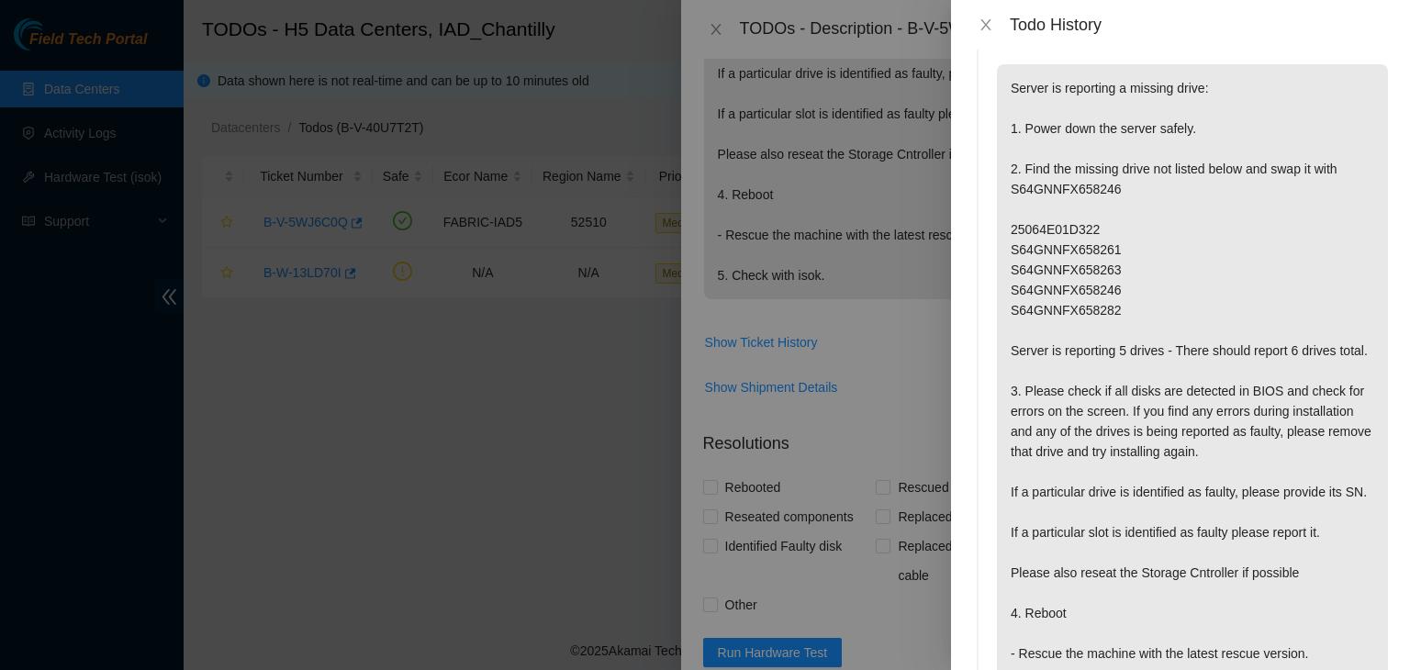
scroll to position [0, 0]
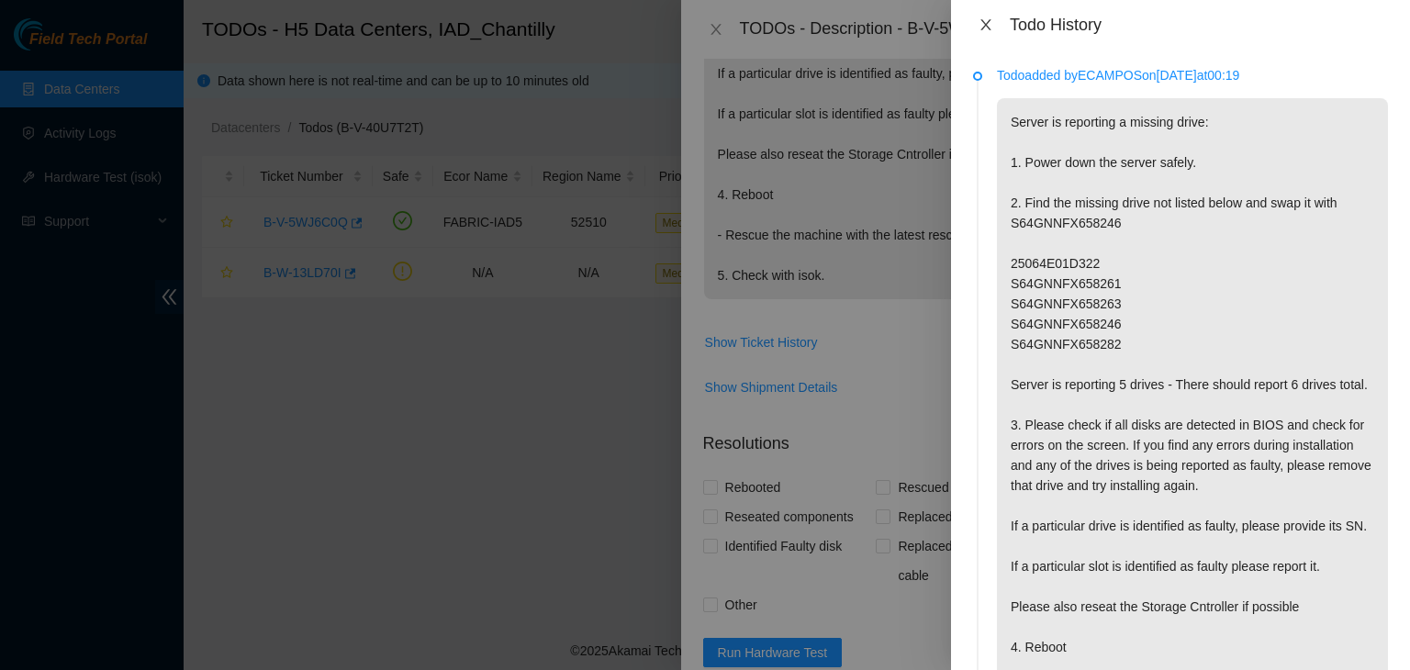
click at [987, 23] on icon "close" at bounding box center [985, 24] width 10 height 11
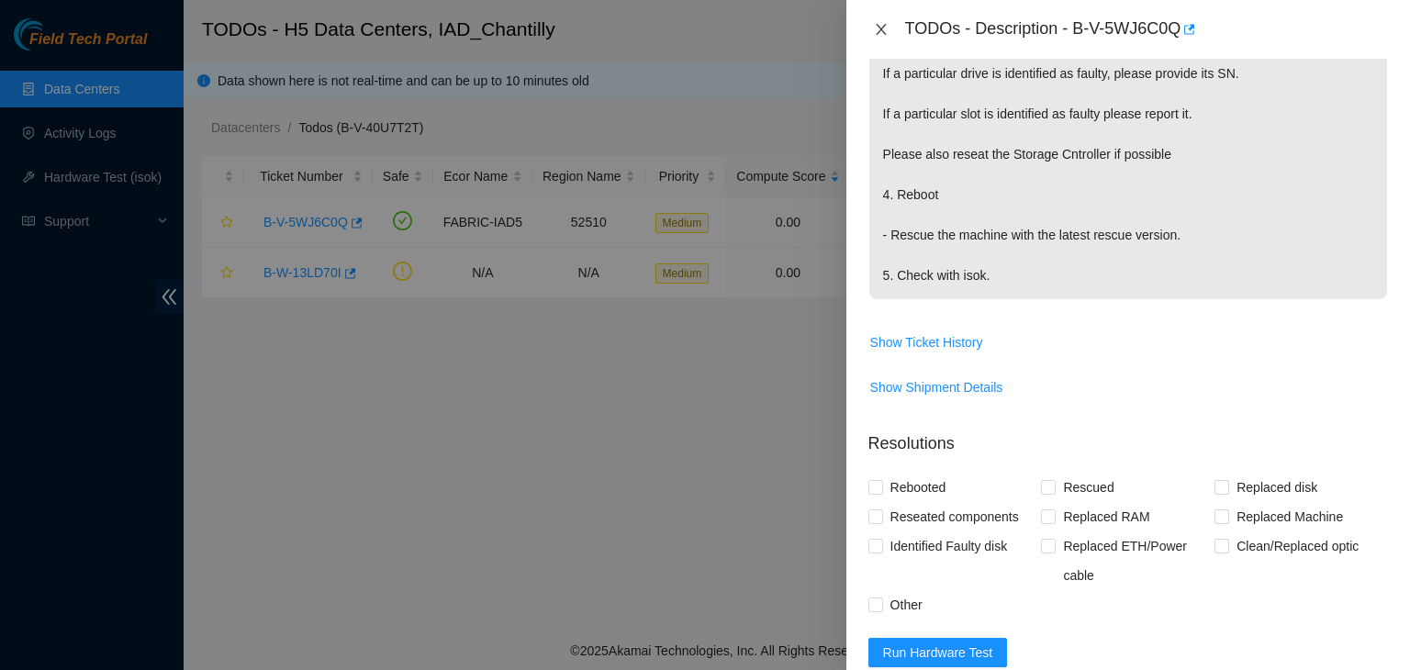
click at [880, 28] on icon "close" at bounding box center [881, 29] width 10 height 11
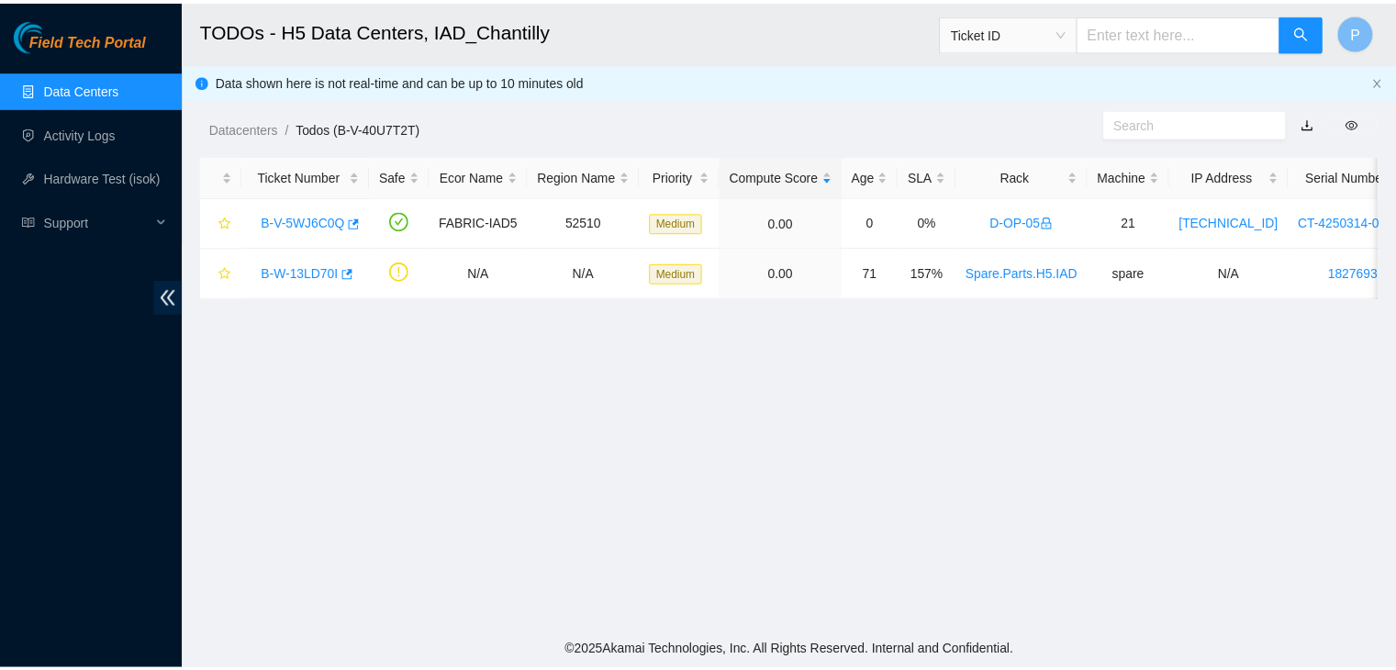
scroll to position [540, 0]
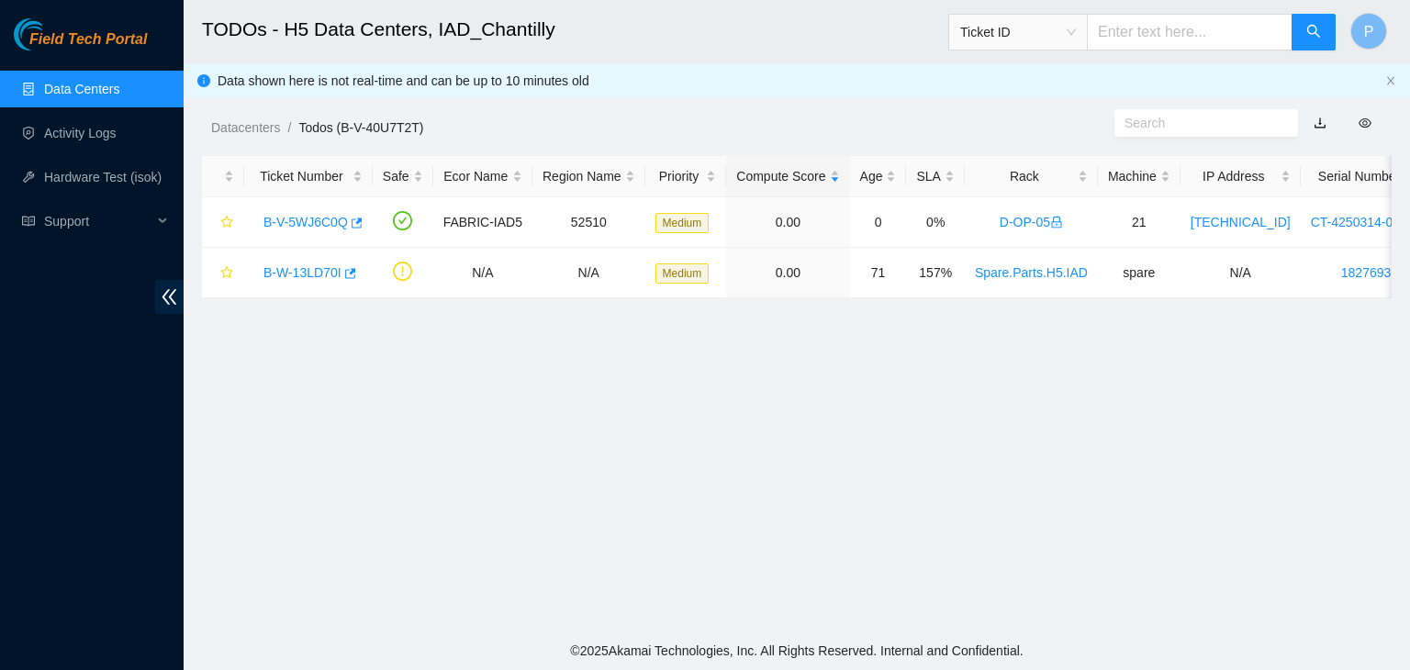
click at [97, 82] on link "Data Centers" at bounding box center [81, 89] width 75 height 15
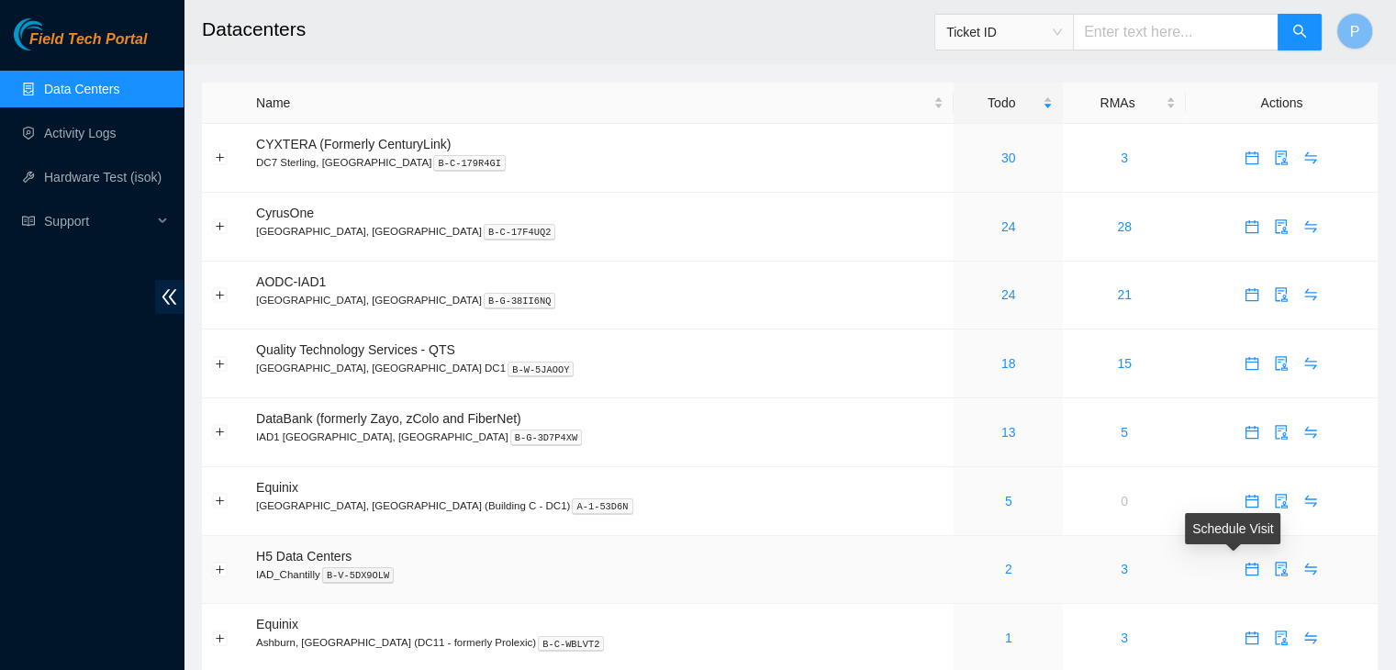
click at [1245, 576] on icon "calendar" at bounding box center [1252, 569] width 15 height 15
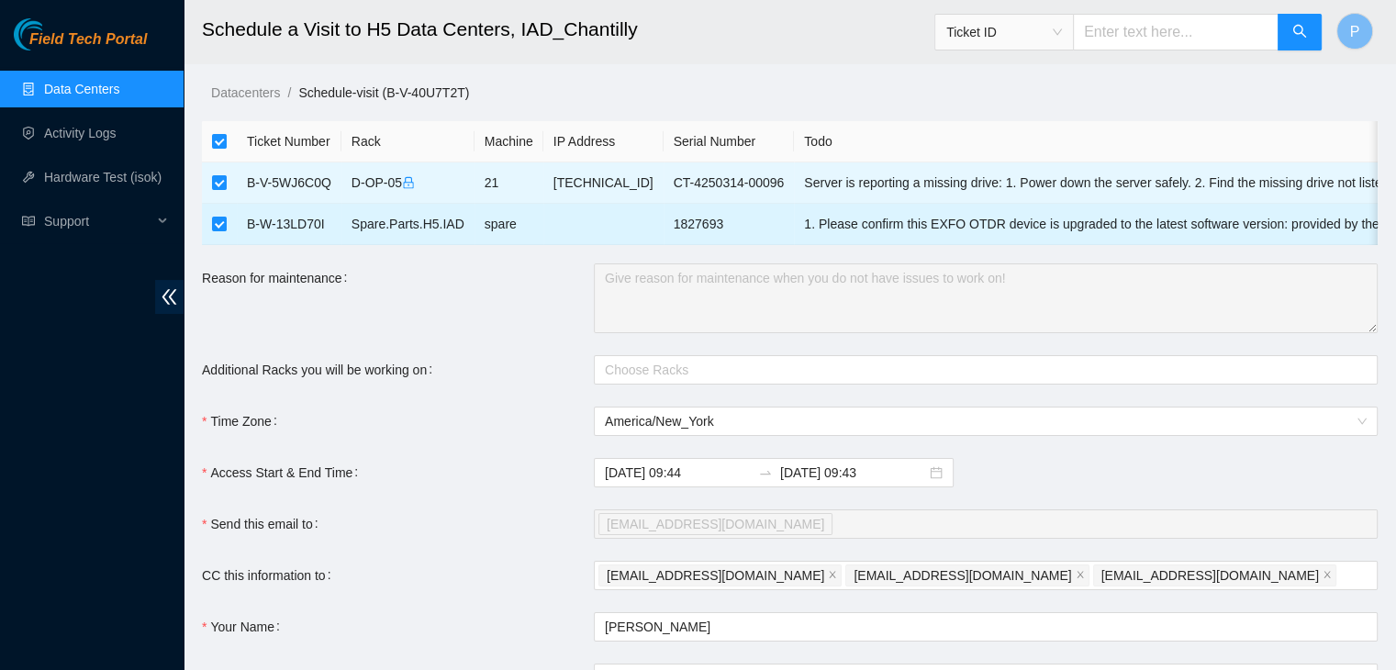
click at [228, 225] on td at bounding box center [219, 224] width 35 height 41
click at [220, 225] on input "checkbox" at bounding box center [219, 224] width 15 height 15
checkbox input "false"
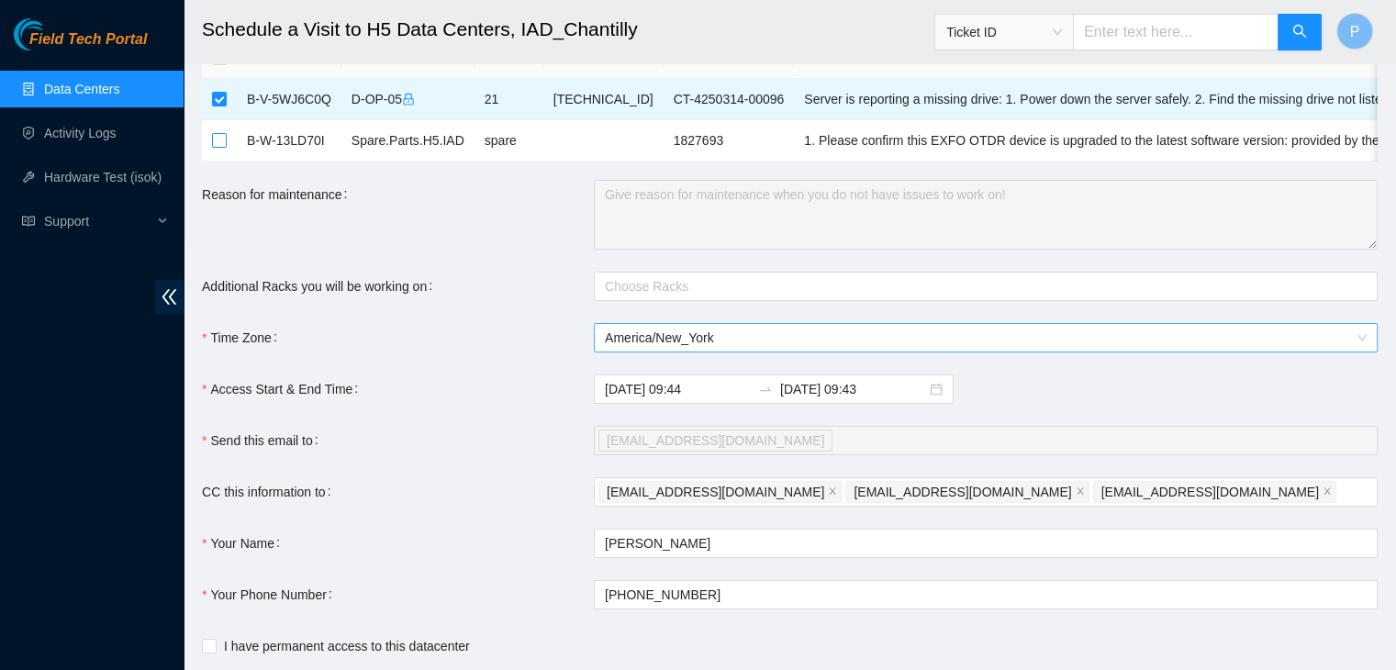
scroll to position [84, 0]
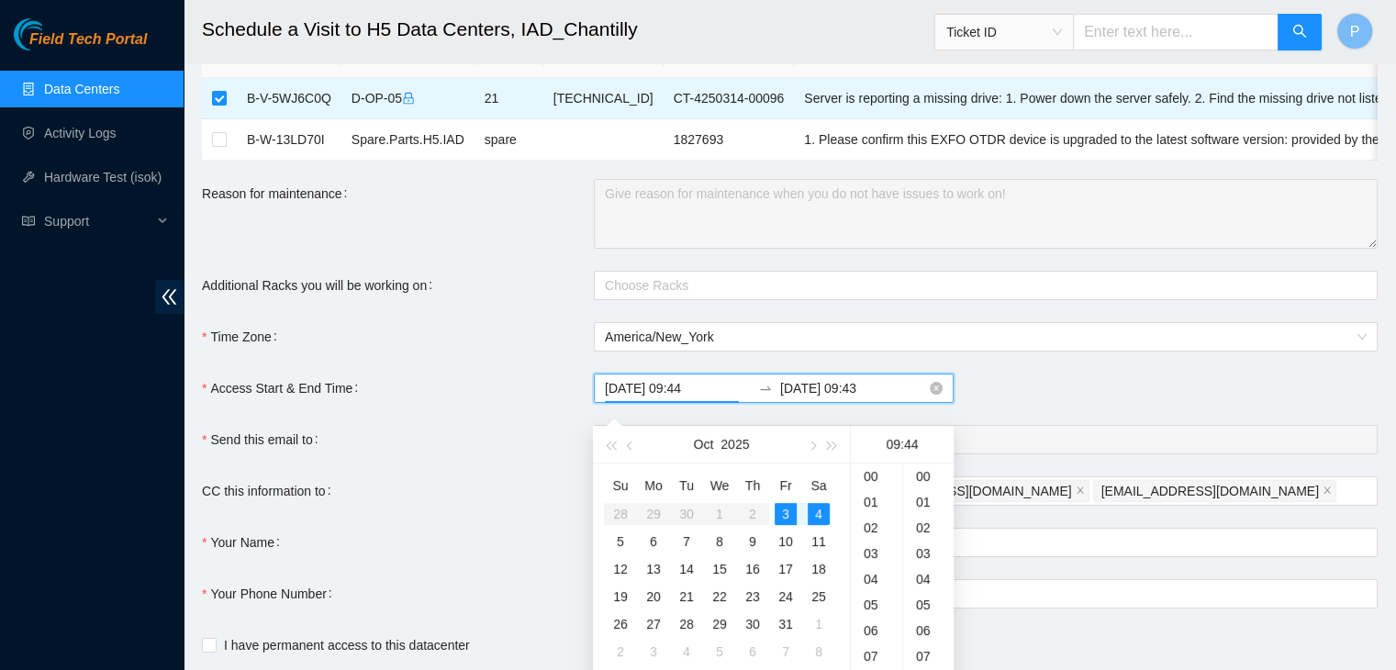
click at [696, 398] on input "2025-10-03 09:44" at bounding box center [678, 388] width 146 height 20
type input "2025-10-03 09:44"
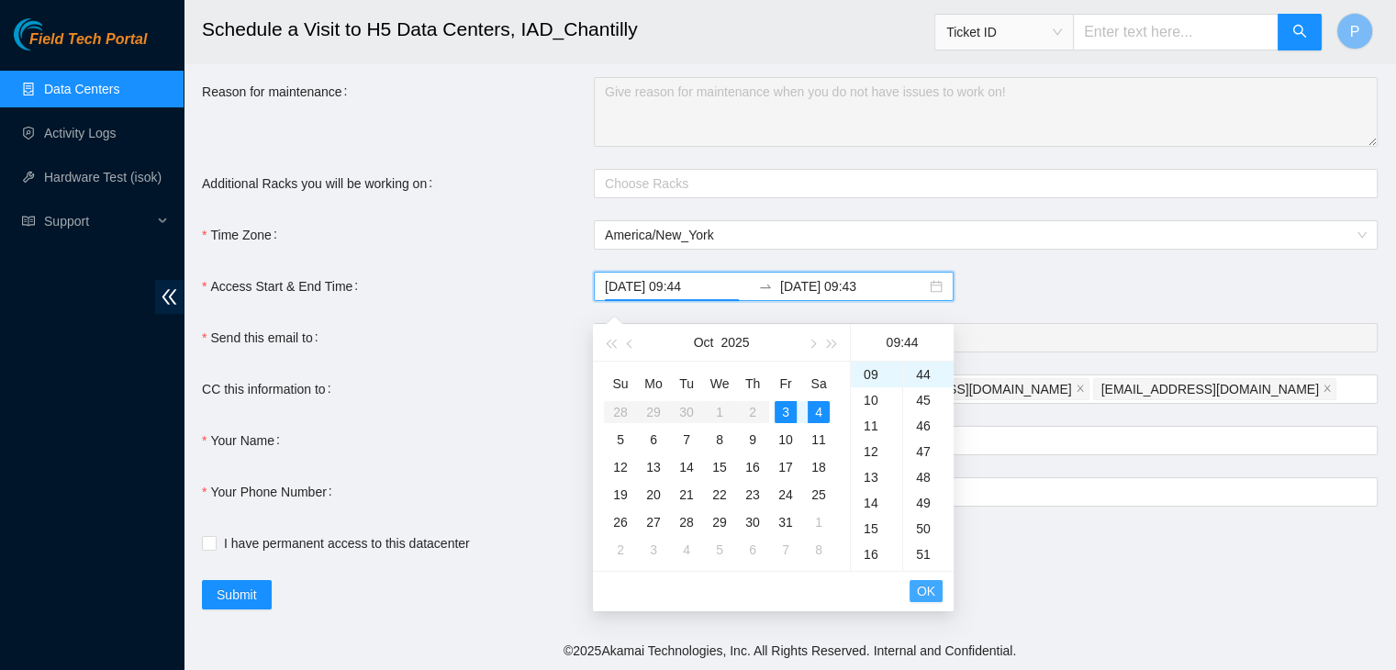
click at [922, 587] on button "OK" at bounding box center [926, 591] width 33 height 22
click at [781, 405] on div "3" at bounding box center [786, 412] width 22 height 22
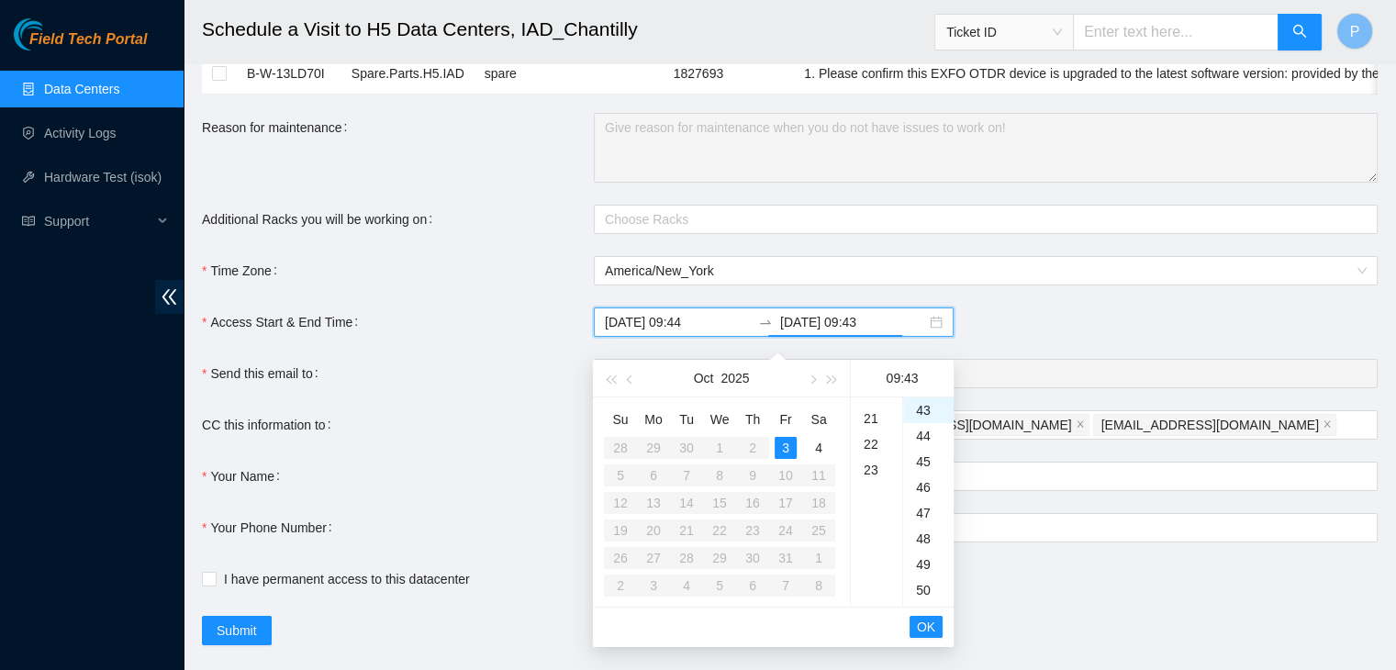
scroll to position [472, 0]
click at [870, 404] on div "18" at bounding box center [876, 401] width 51 height 26
click at [924, 407] on div "00" at bounding box center [928, 410] width 50 height 26
type input "2025-10-03 18:00"
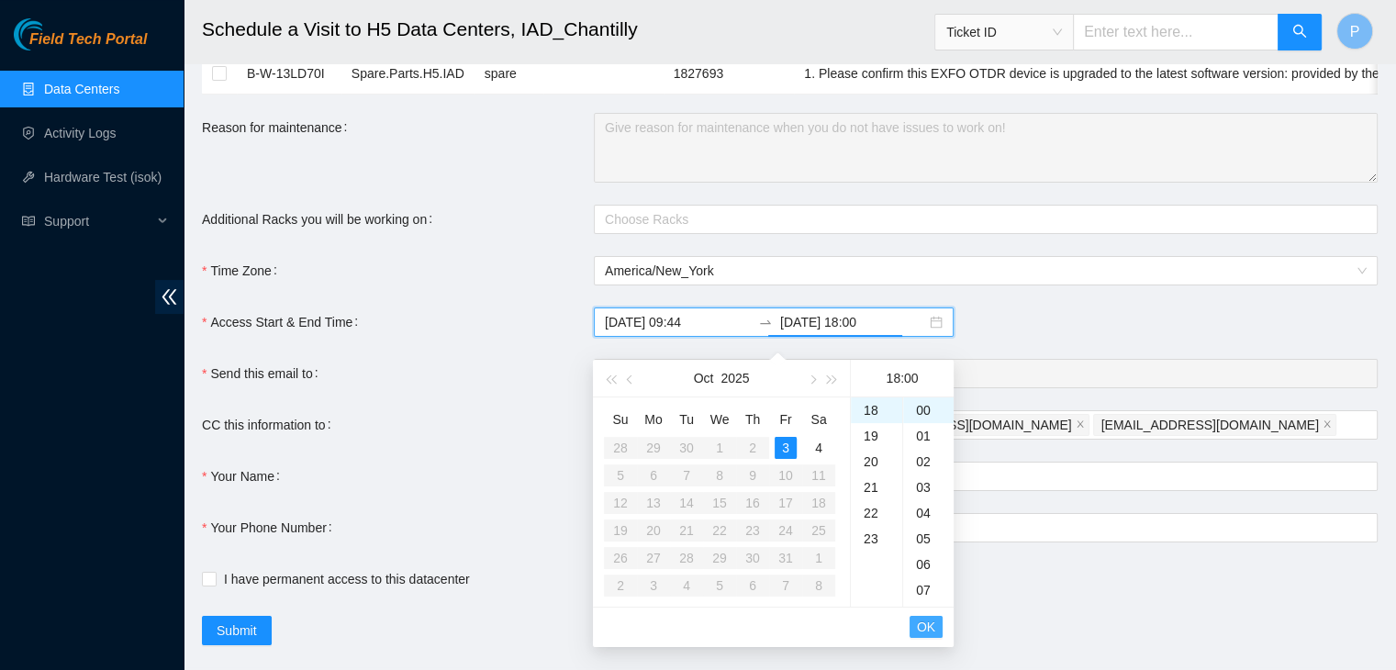
click at [925, 622] on span "OK" at bounding box center [926, 627] width 18 height 20
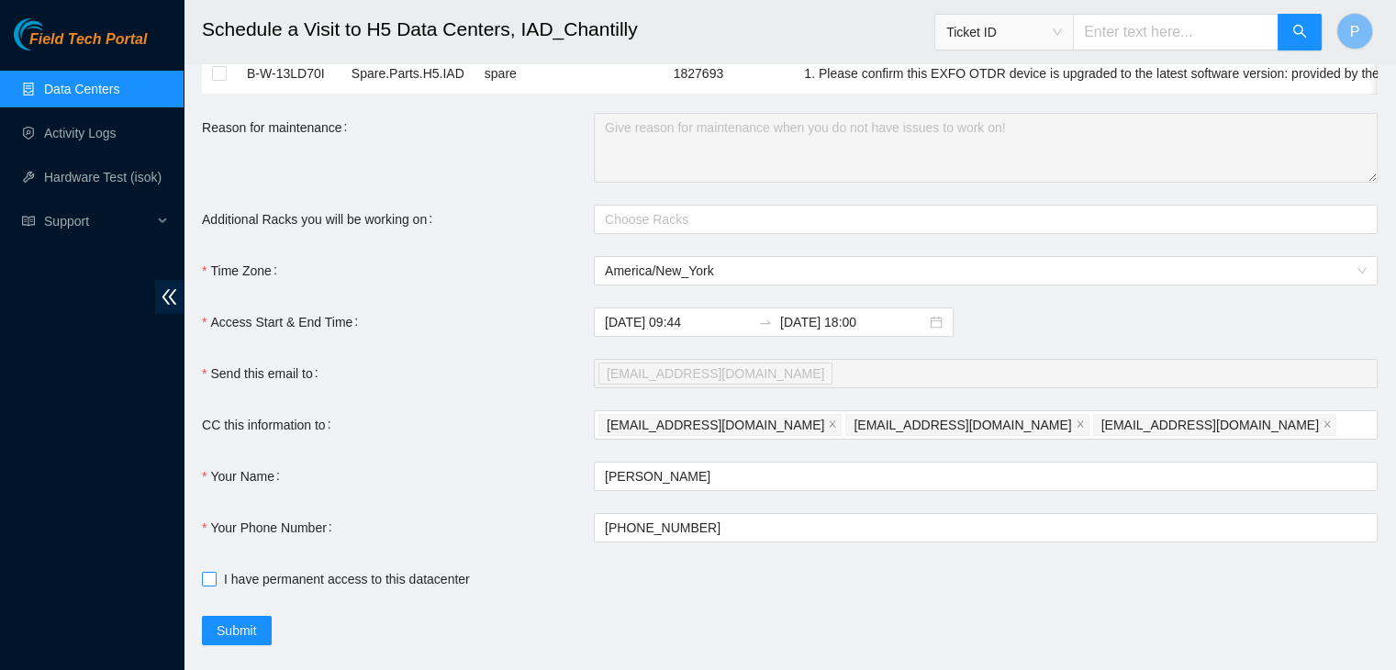
click at [209, 589] on label "I have permanent access to this datacenter" at bounding box center [339, 579] width 275 height 20
click at [209, 585] on input "I have permanent access to this datacenter" at bounding box center [208, 578] width 13 height 13
checkbox input "true"
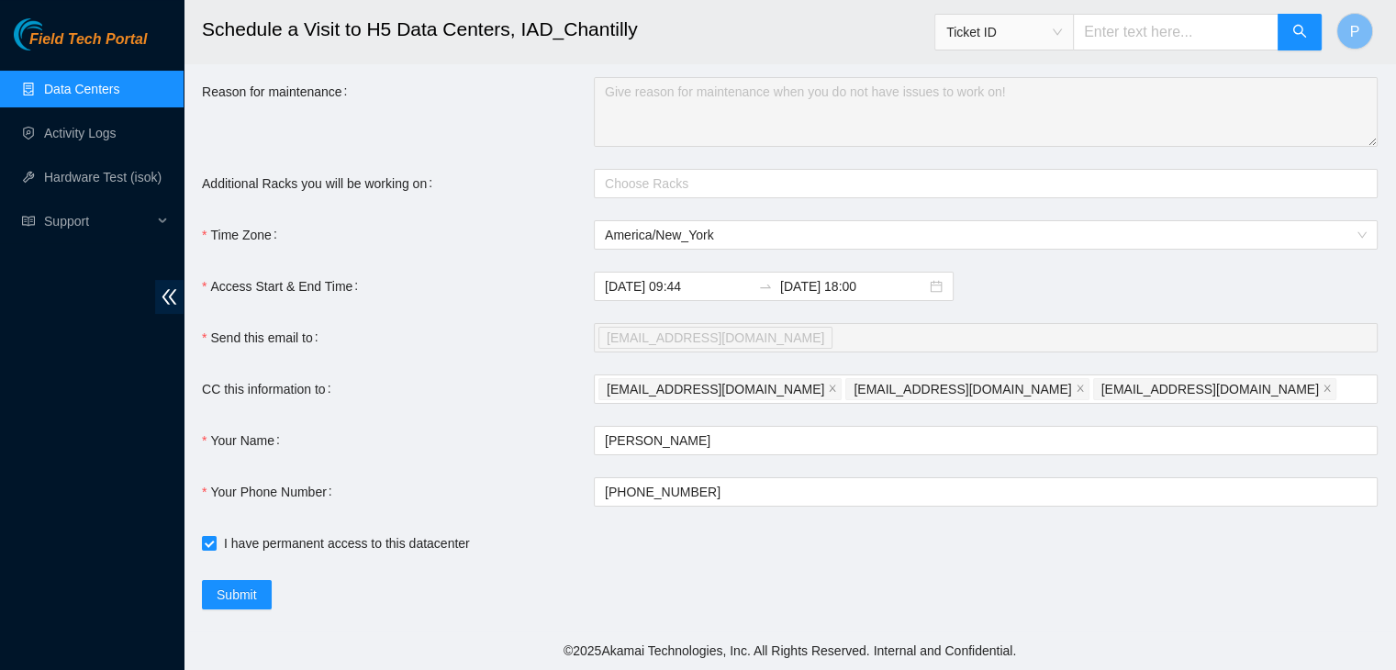
click at [82, 84] on link "Data Centers" at bounding box center [81, 89] width 75 height 15
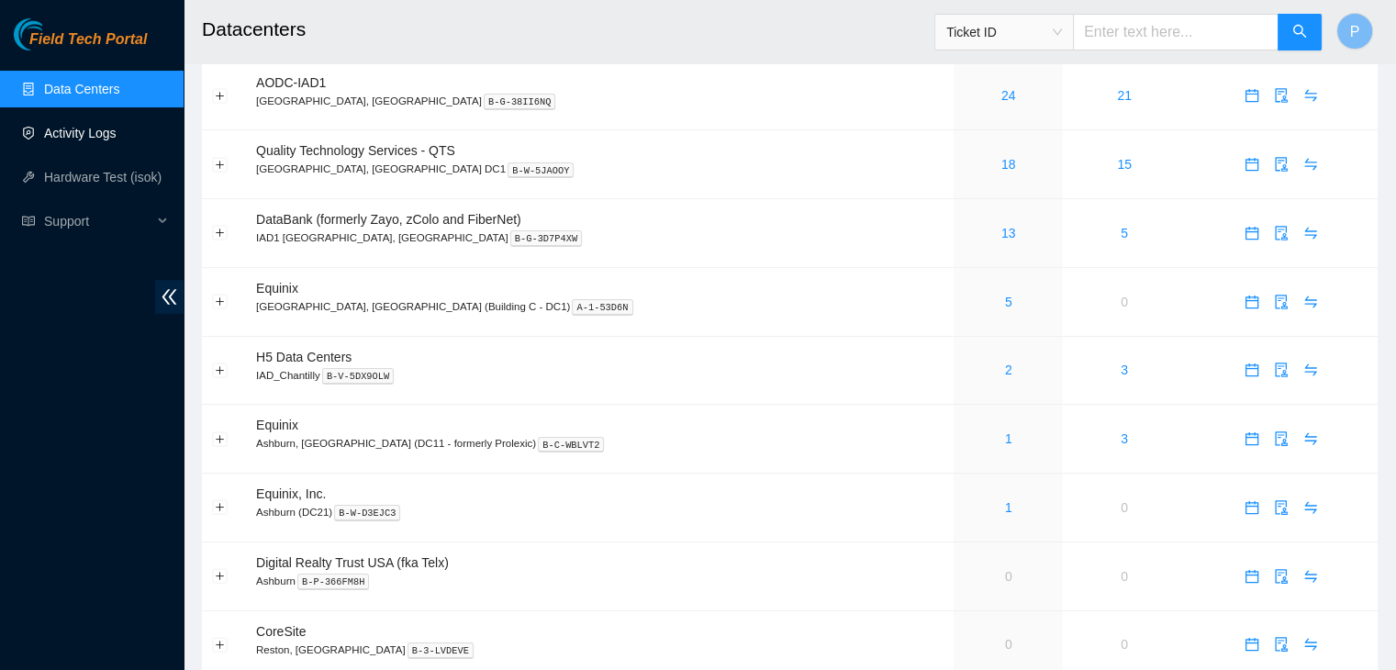
click at [73, 140] on link "Activity Logs" at bounding box center [80, 133] width 73 height 15
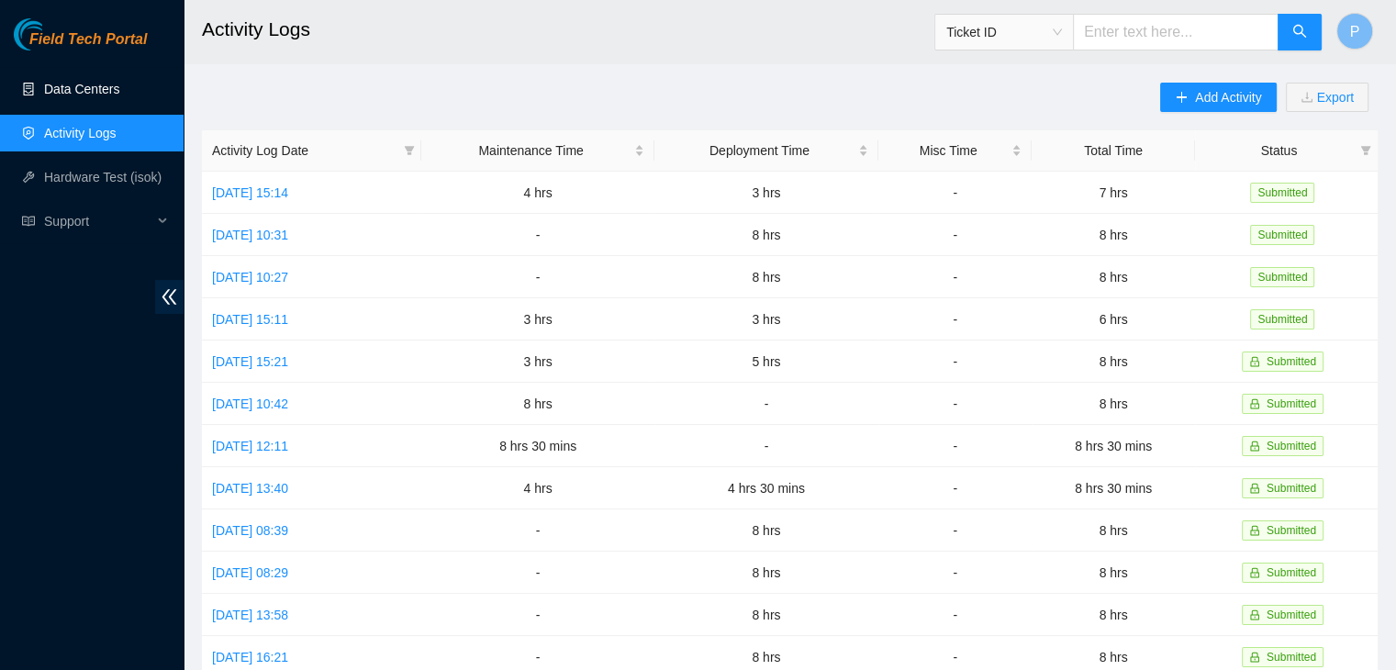
click at [92, 85] on link "Data Centers" at bounding box center [81, 89] width 75 height 15
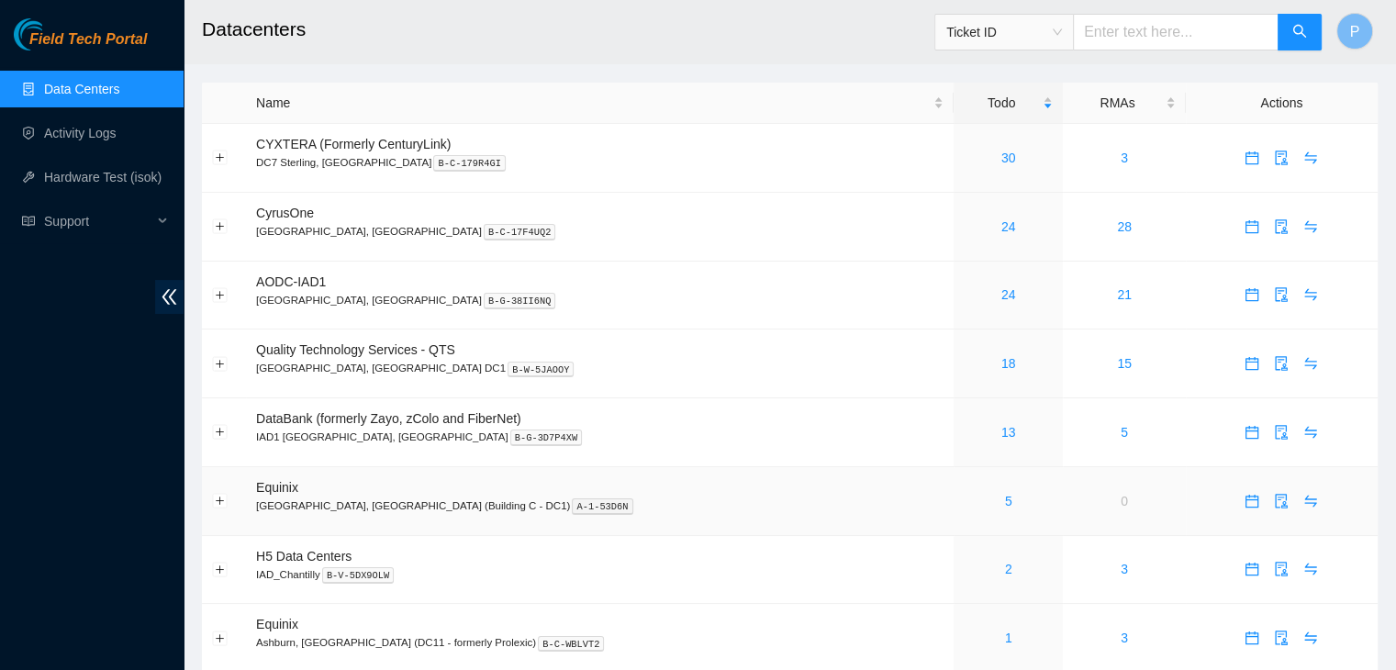
click at [1101, 509] on td "0" at bounding box center [1124, 501] width 122 height 69
click at [123, 154] on ul "Data Centers Activity Logs Hardware Test (isok) Support" at bounding box center [92, 155] width 184 height 176
click at [117, 140] on link "Activity Logs" at bounding box center [80, 133] width 73 height 15
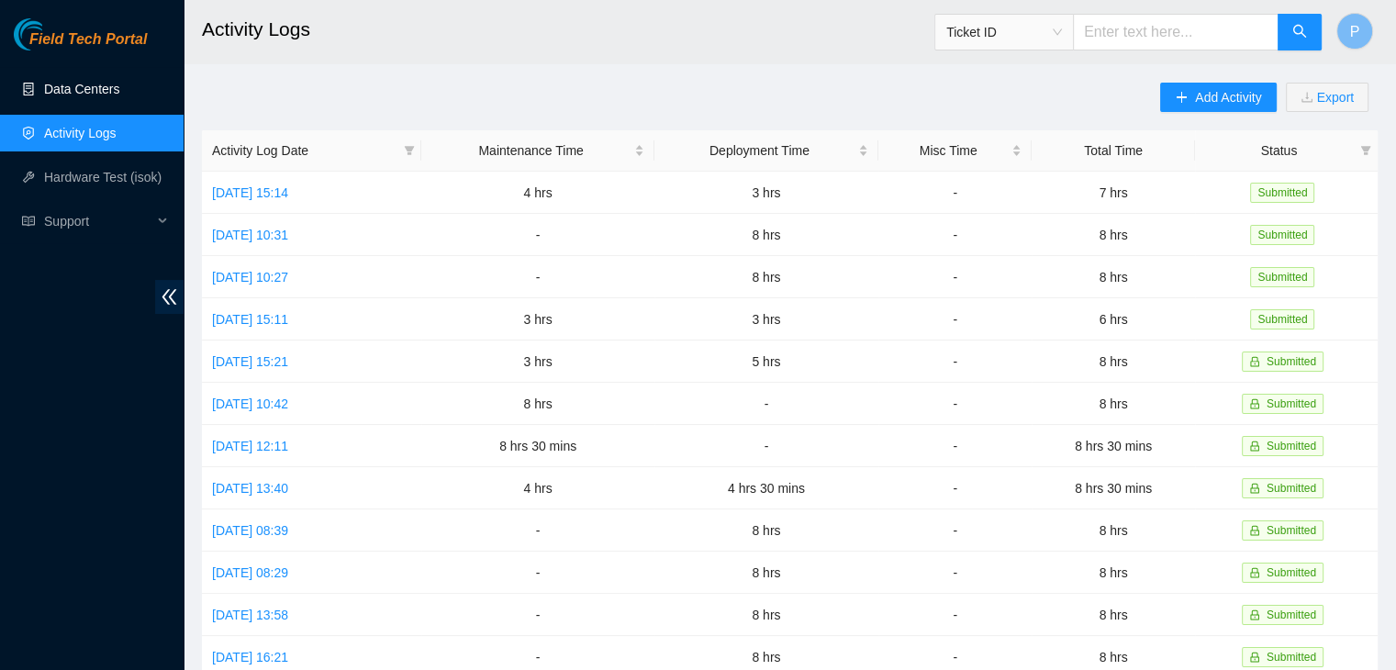
click at [118, 92] on link "Data Centers" at bounding box center [81, 89] width 75 height 15
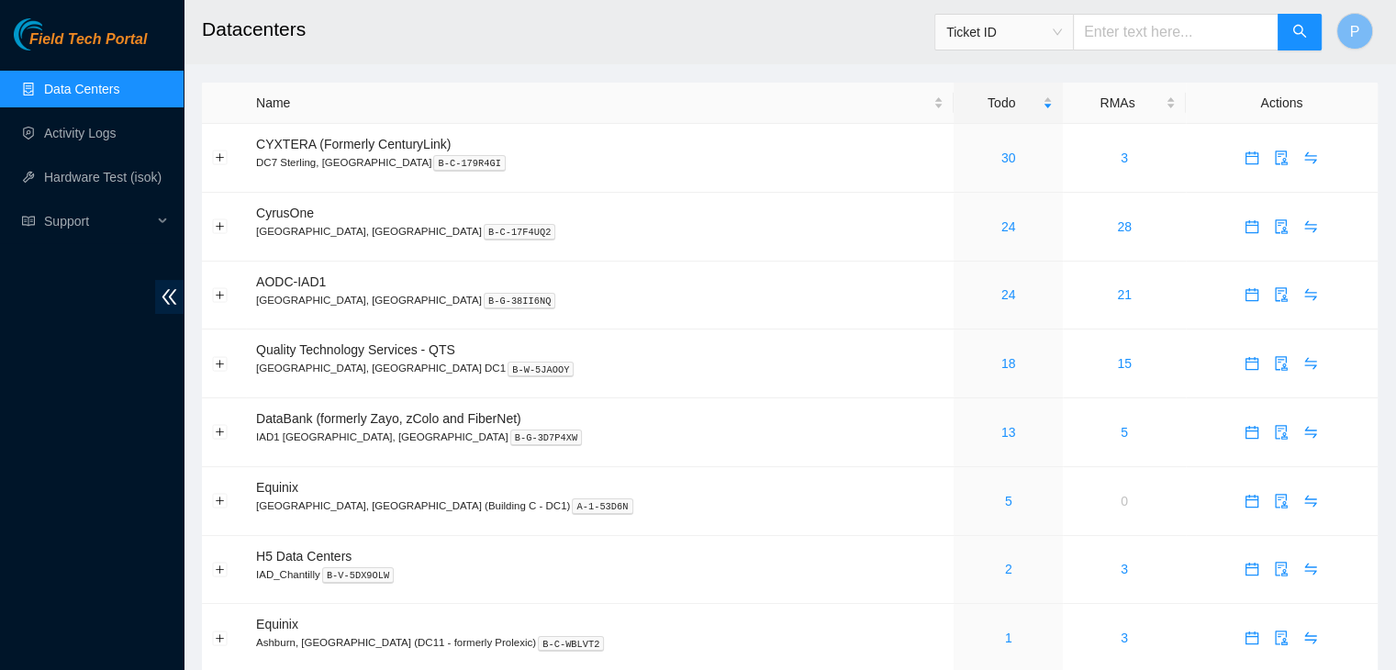
click at [62, 483] on div "Field Tech Portal Data Centers Activity Logs Hardware Test (isok) Support" at bounding box center [92, 344] width 184 height 652
